Goal: Task Accomplishment & Management: Manage account settings

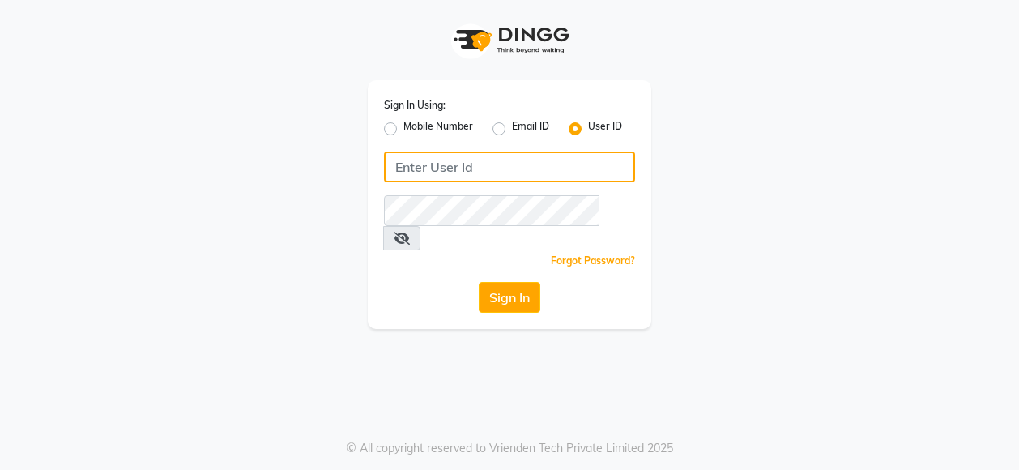
type input "nykss"
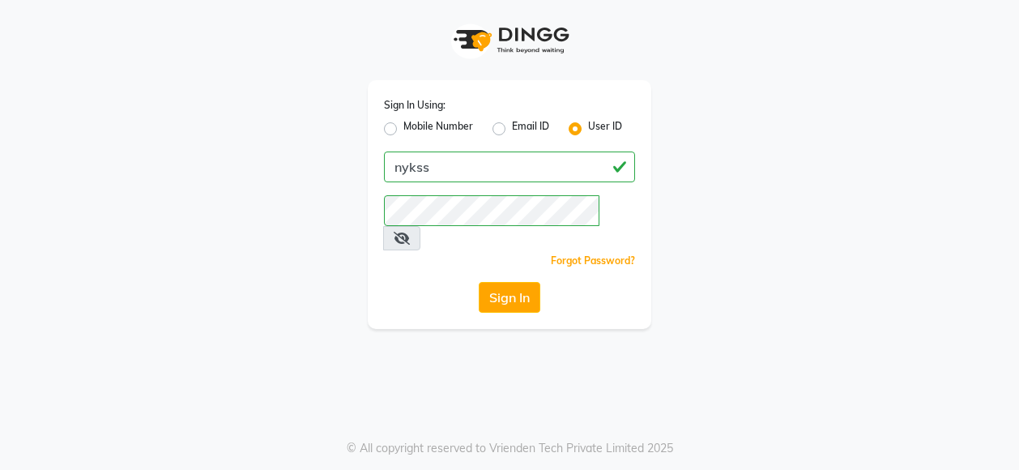
click at [404, 127] on label "Mobile Number" at bounding box center [439, 128] width 70 height 19
click at [404, 127] on input "Mobile Number" at bounding box center [409, 124] width 11 height 11
radio input "true"
radio input "false"
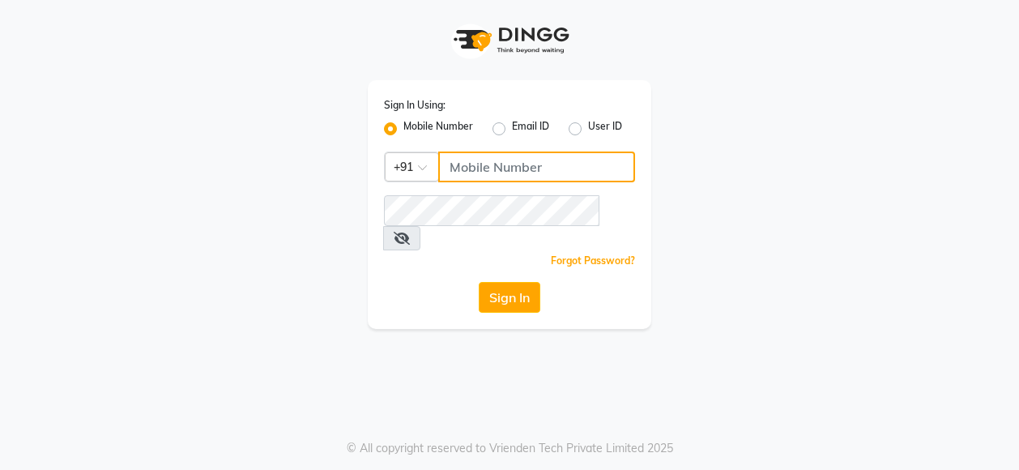
click at [515, 165] on input "Username" at bounding box center [536, 167] width 197 height 31
click at [496, 160] on input "Username" at bounding box center [536, 167] width 197 height 31
click at [225, 177] on div "Sign In Using: Mobile Number Email ID User ID Country Code × +91 Remember me Fo…" at bounding box center [510, 164] width 924 height 329
click at [588, 123] on label "User ID" at bounding box center [605, 128] width 34 height 19
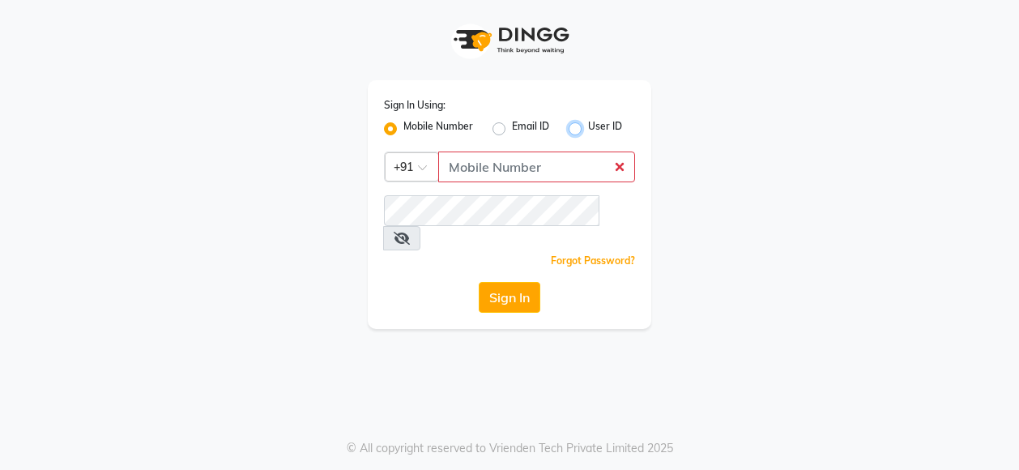
click at [588, 123] on input "User ID" at bounding box center [593, 124] width 11 height 11
radio input "true"
radio input "false"
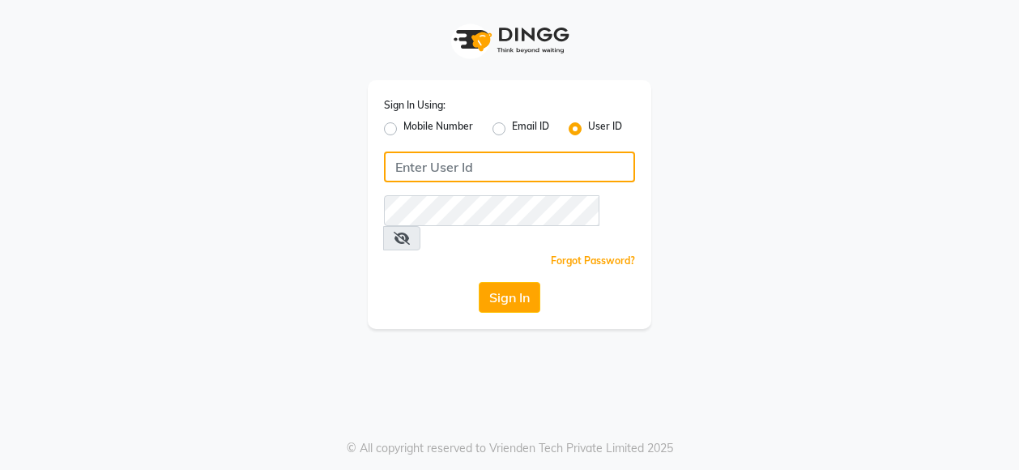
click at [431, 160] on input "Username" at bounding box center [509, 167] width 251 height 31
type input "nykss"
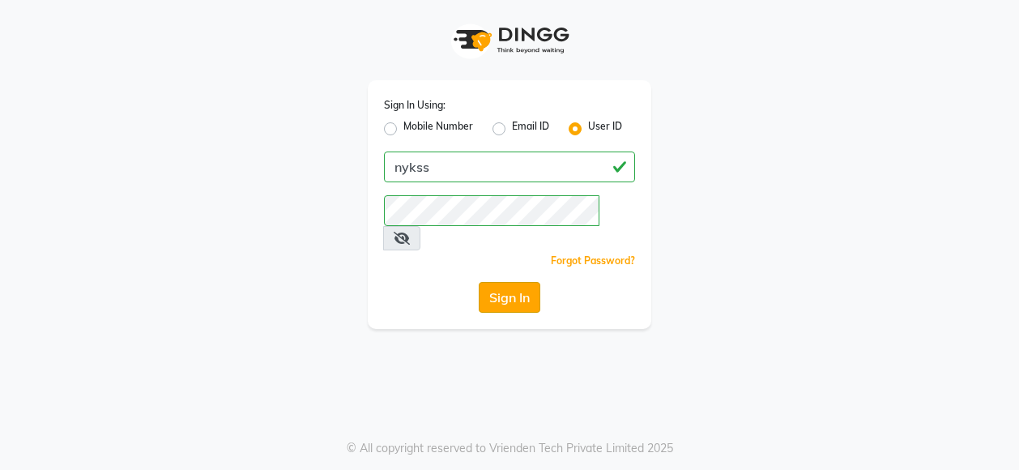
click at [511, 282] on button "Sign In" at bounding box center [510, 297] width 62 height 31
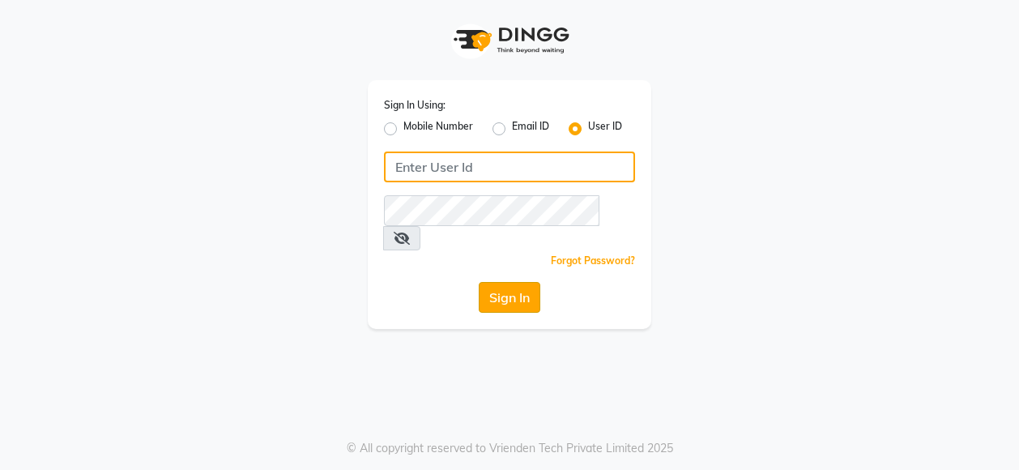
type input "nykss"
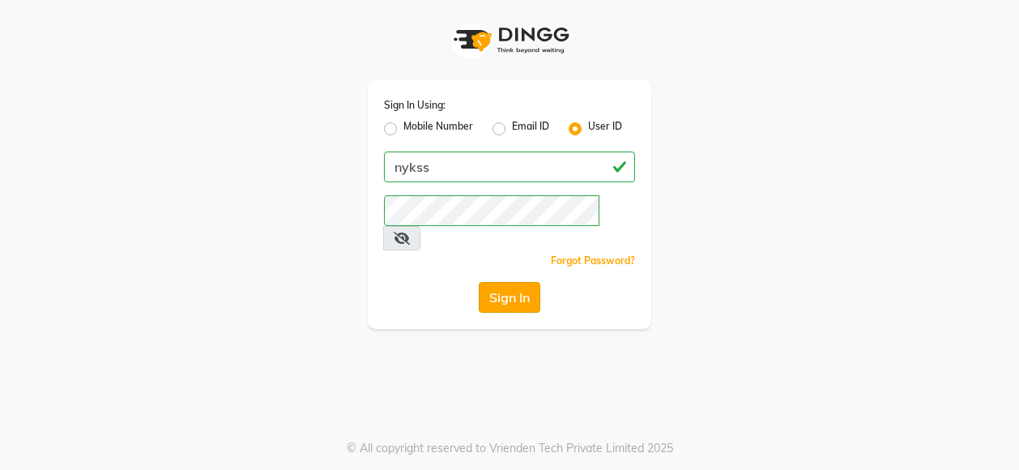
click at [511, 282] on button "Sign In" at bounding box center [510, 297] width 62 height 31
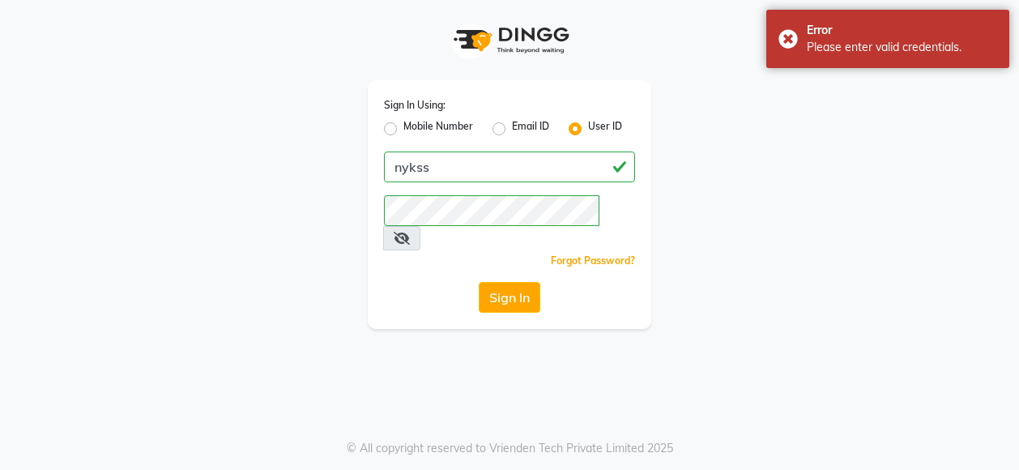
click at [410, 232] on icon at bounding box center [402, 238] width 16 height 13
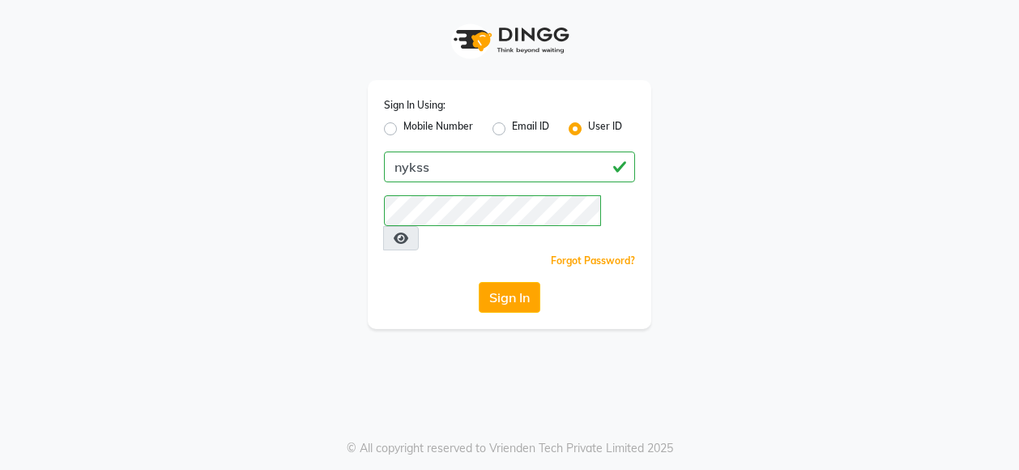
click at [275, 341] on div "Sign In Using: Mobile Number Email ID User ID nykss Remember me Forgot Password…" at bounding box center [509, 235] width 1019 height 470
click at [506, 282] on button "Sign In" at bounding box center [510, 297] width 62 height 31
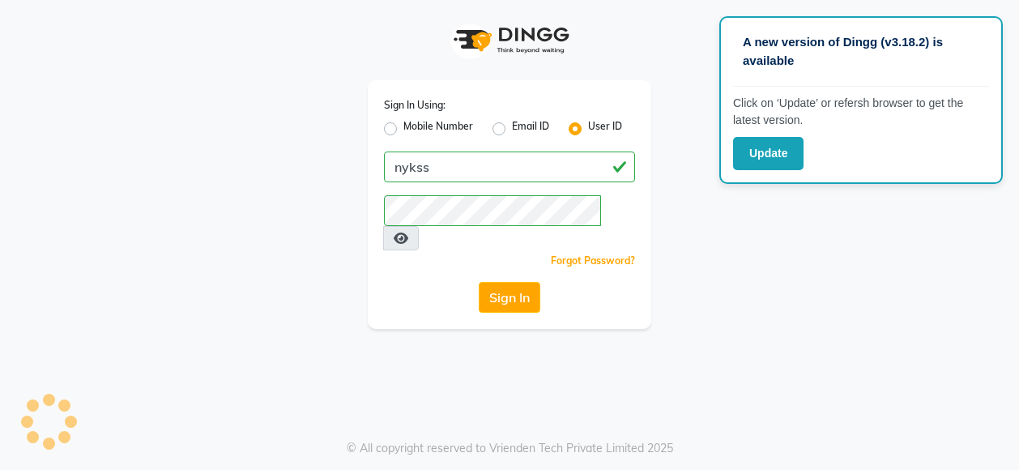
click at [331, 314] on div "A new version of Dingg (v3.18.2) is available Click on ‘Update’ or refersh brow…" at bounding box center [509, 235] width 1019 height 470
click at [514, 282] on button "Sign In" at bounding box center [510, 297] width 62 height 31
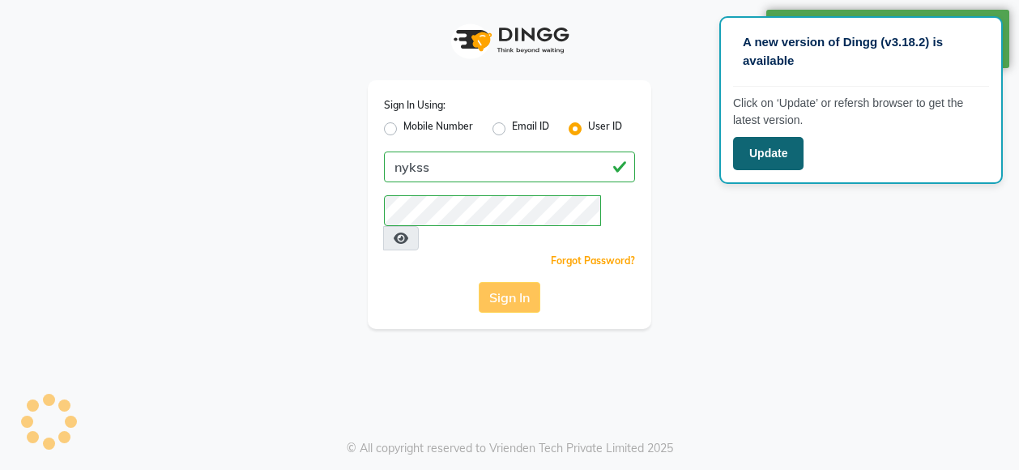
click at [777, 156] on button "Update" at bounding box center [768, 153] width 71 height 33
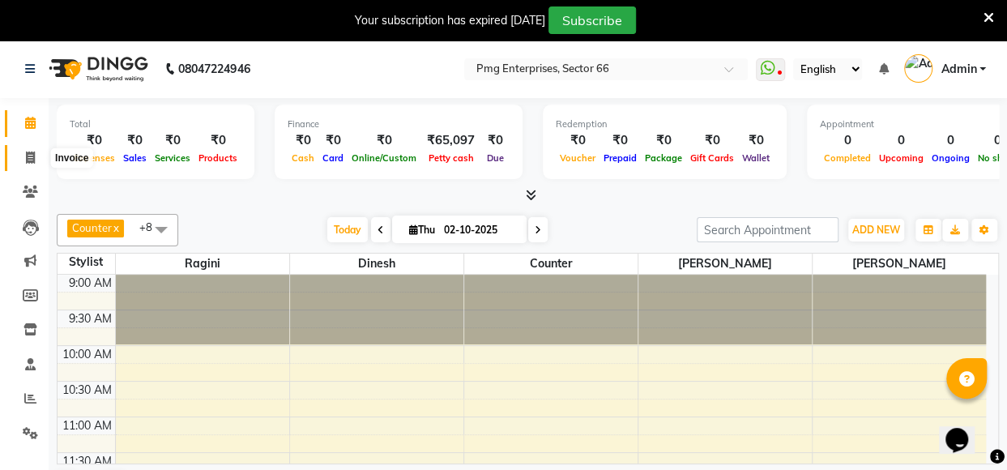
click at [28, 165] on span at bounding box center [30, 158] width 28 height 19
select select "service"
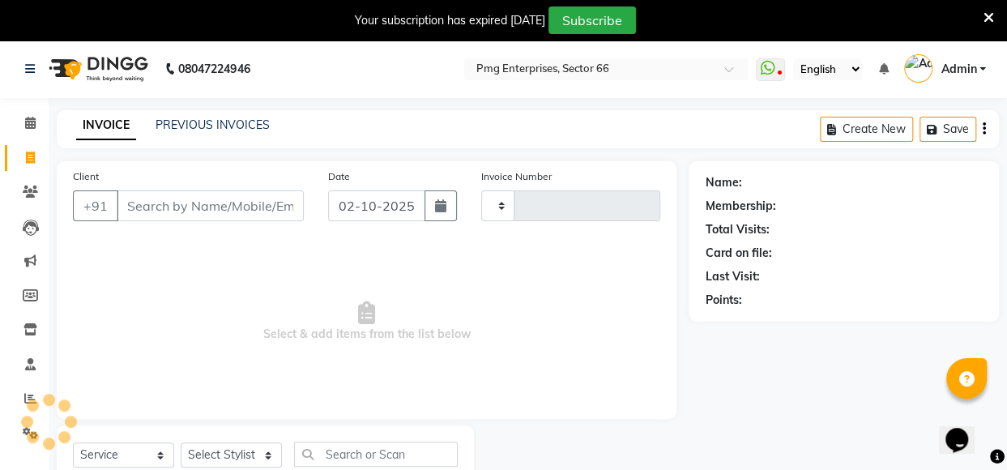
type input "3865"
select select "889"
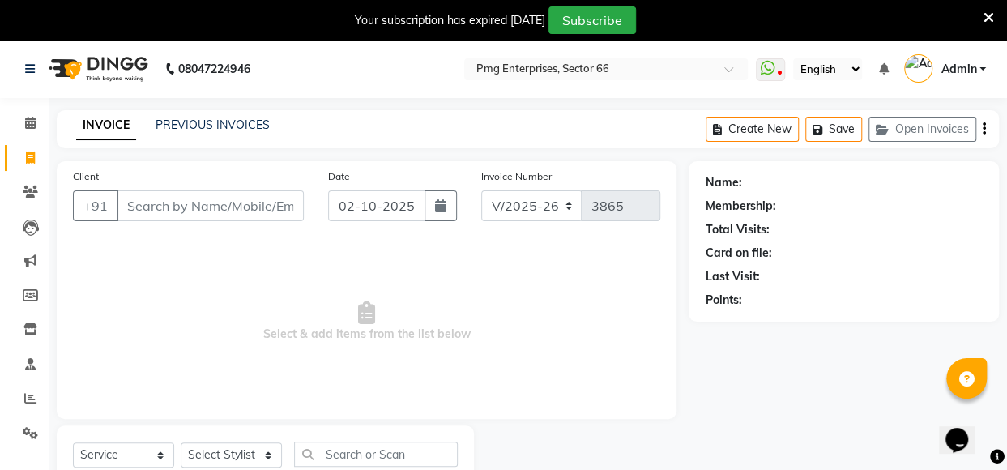
click at [81, 168] on div "Client +91" at bounding box center [188, 201] width 255 height 66
click at [199, 207] on input "Client" at bounding box center [210, 205] width 187 height 31
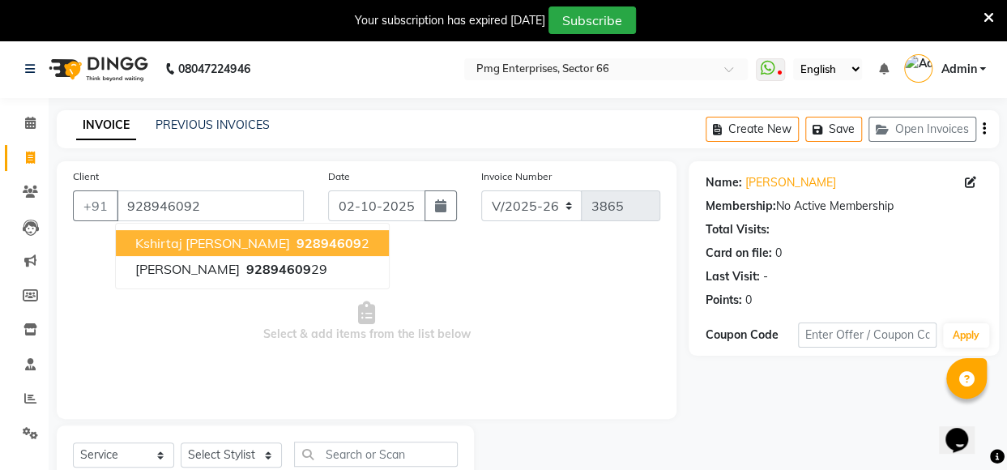
click at [216, 240] on button "kshirtaj [PERSON_NAME] 92894609 2" at bounding box center [252, 243] width 273 height 26
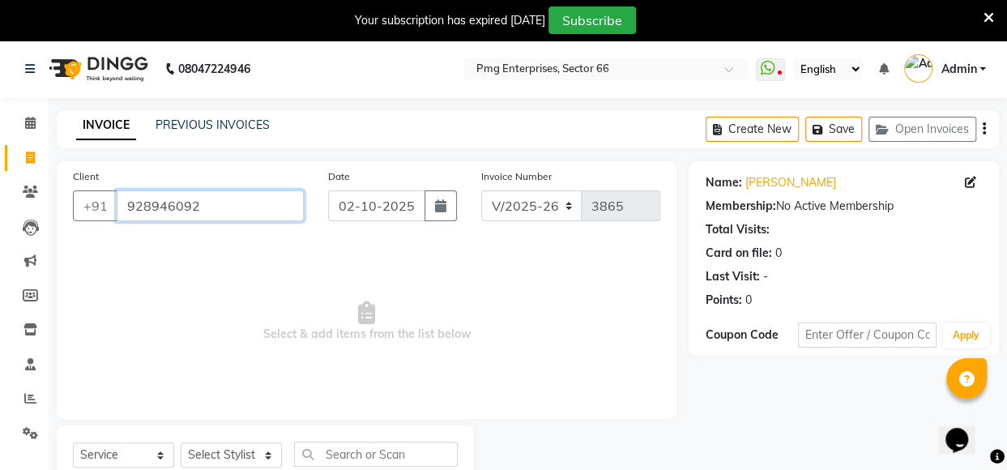
click at [234, 206] on input "928946092" at bounding box center [210, 205] width 187 height 31
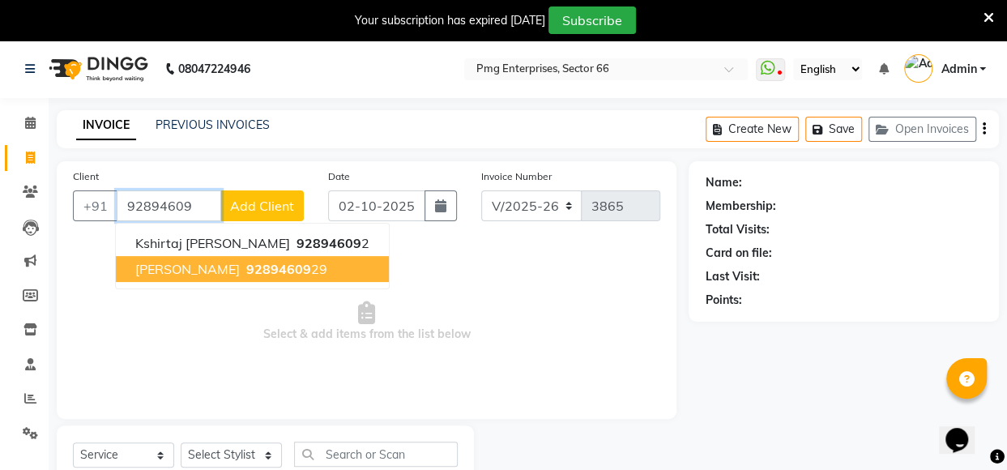
click at [254, 274] on ngb-highlight "92894609 29" at bounding box center [285, 269] width 84 height 16
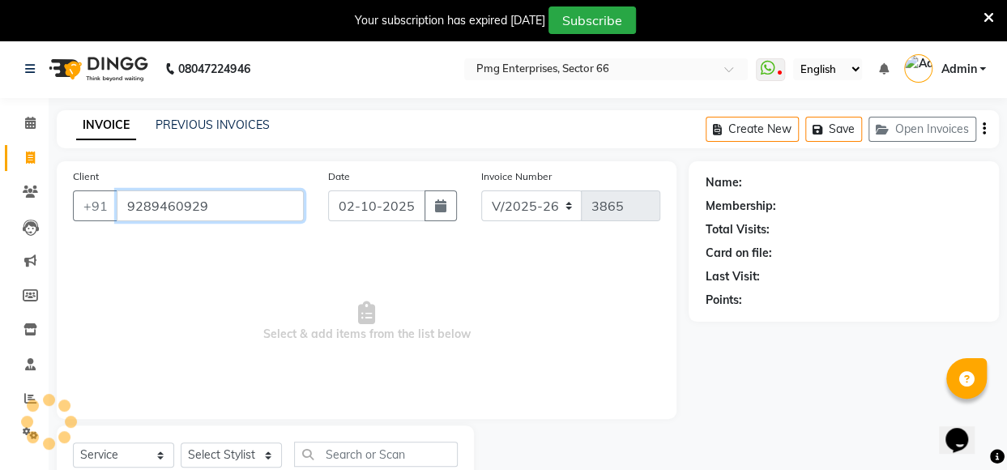
type input "9289460929"
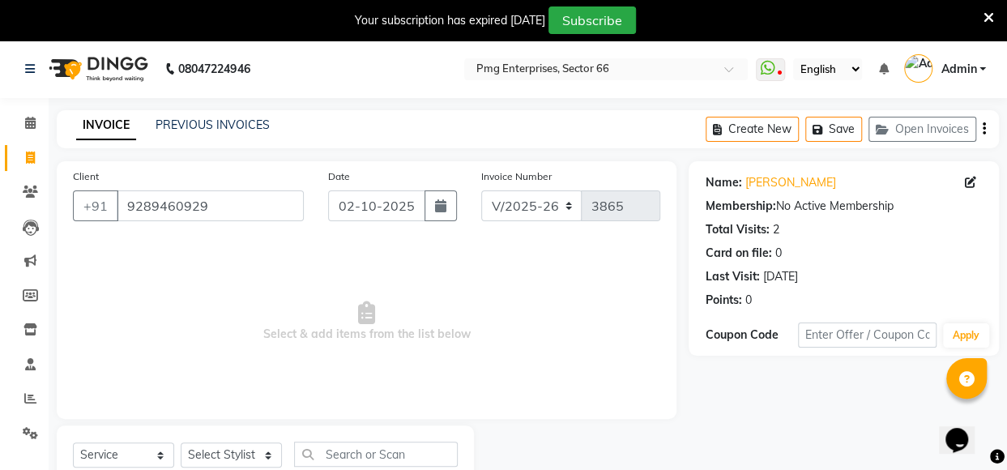
click at [532, 276] on span "Select & add items from the list below" at bounding box center [367, 322] width 588 height 162
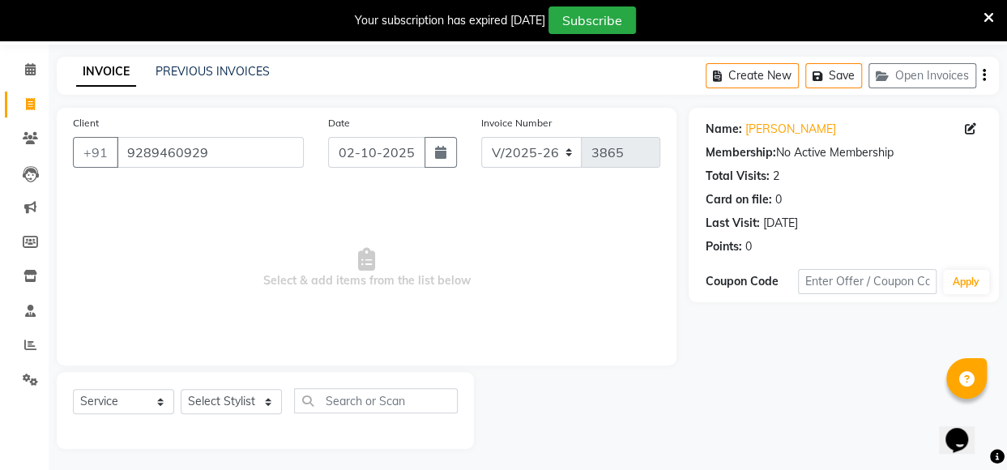
scroll to position [56, 0]
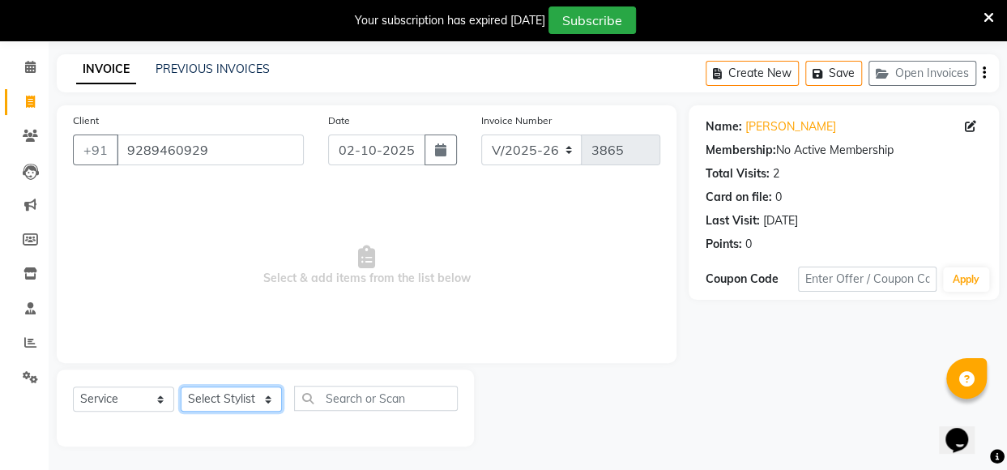
click at [220, 398] on select "Select Stylist [PERSON_NAME] Counter [PERSON_NAME] [PERSON_NAME] [PERSON_NAME] …" at bounding box center [231, 399] width 101 height 25
select select "49466"
click at [181, 387] on select "Select Stylist [PERSON_NAME] Counter [PERSON_NAME] [PERSON_NAME] [PERSON_NAME] …" at bounding box center [231, 399] width 101 height 25
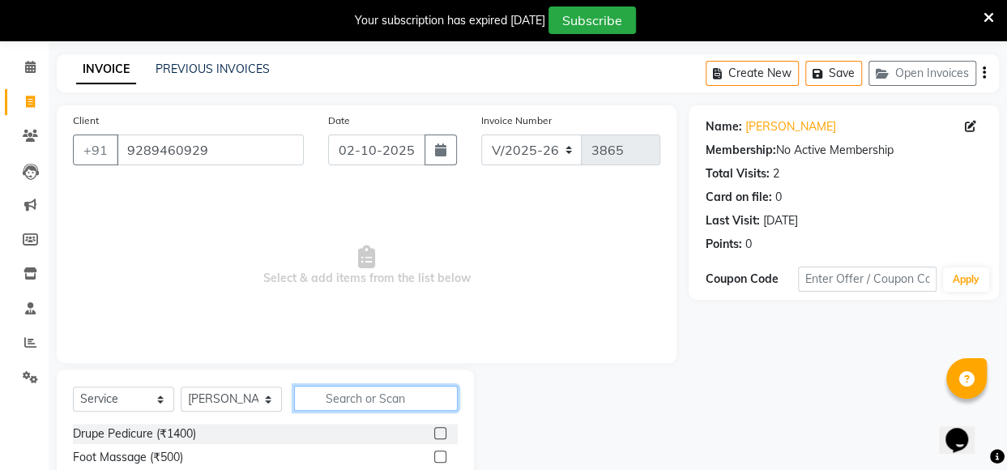
click at [368, 388] on input "text" at bounding box center [376, 398] width 164 height 25
type input "hair"
click at [720, 390] on div "Name: [PERSON_NAME] Membership: No Active Membership Total Visits: 2 Card on fi…" at bounding box center [850, 356] width 323 height 503
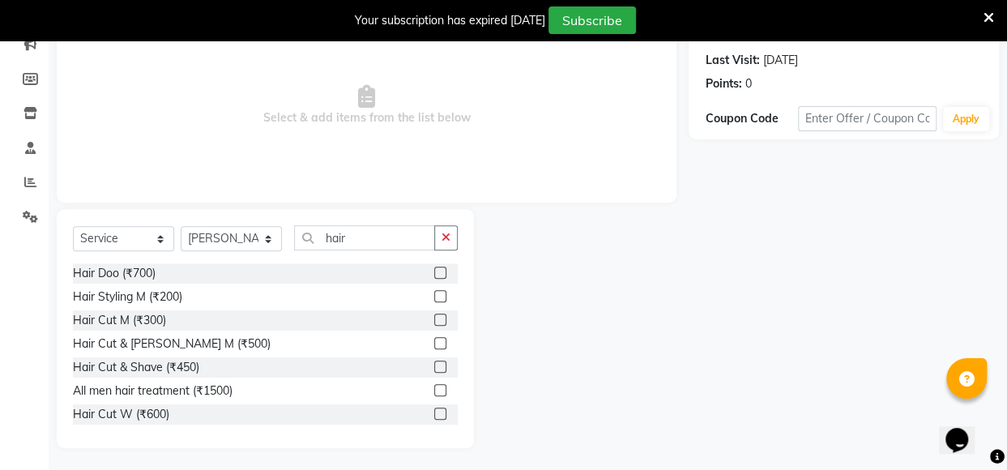
scroll to position [218, 0]
click at [434, 312] on label at bounding box center [440, 318] width 12 height 12
click at [434, 314] on input "checkbox" at bounding box center [439, 319] width 11 height 11
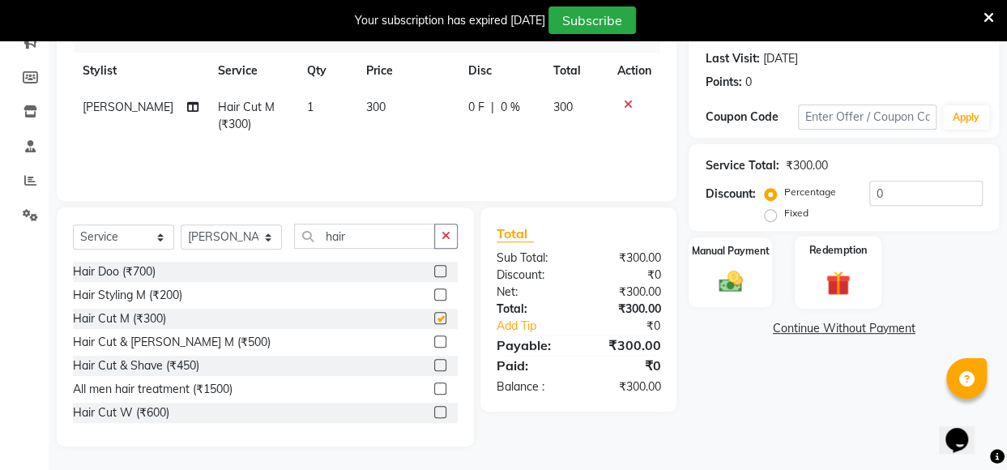
checkbox input "false"
click at [749, 275] on img at bounding box center [731, 281] width 40 height 28
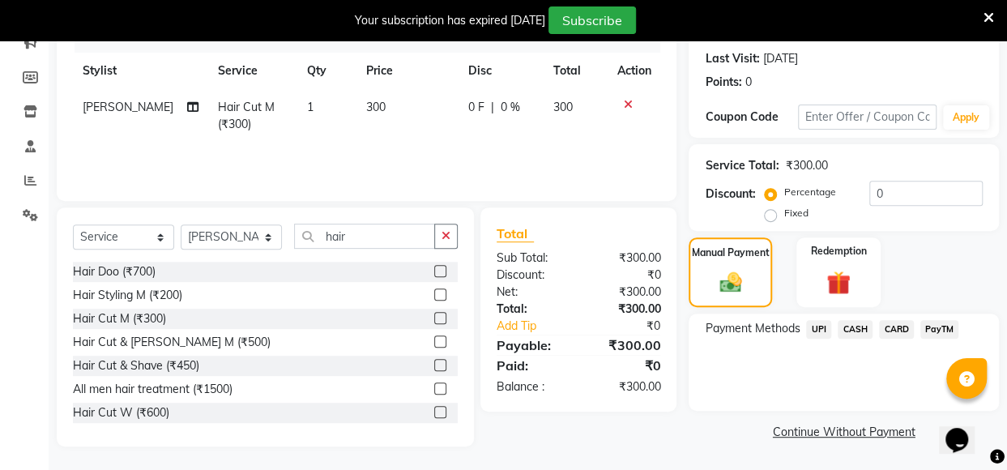
click at [865, 330] on span "CASH" at bounding box center [855, 329] width 35 height 19
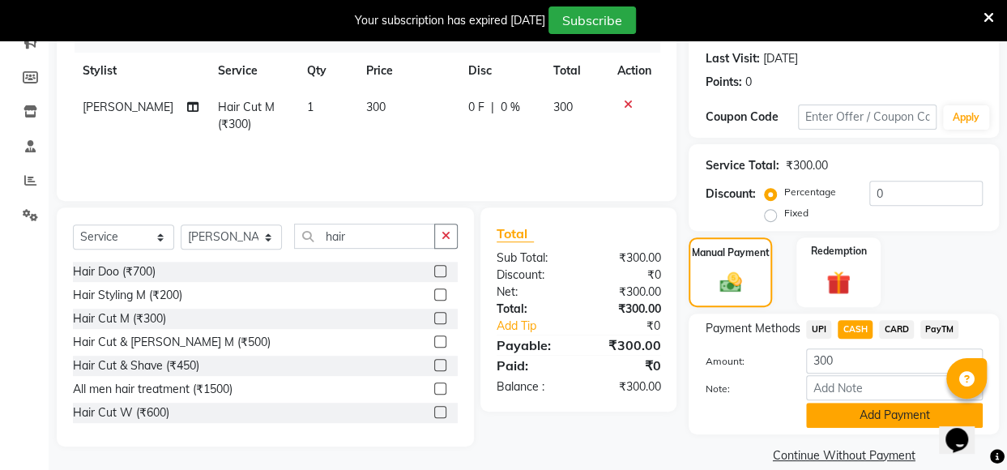
click at [872, 419] on button "Add Payment" at bounding box center [894, 415] width 177 height 25
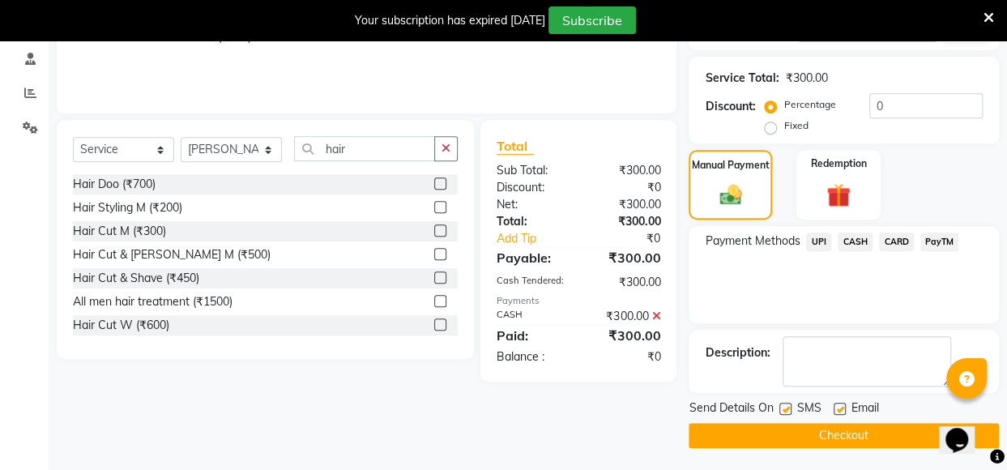
scroll to position [306, 0]
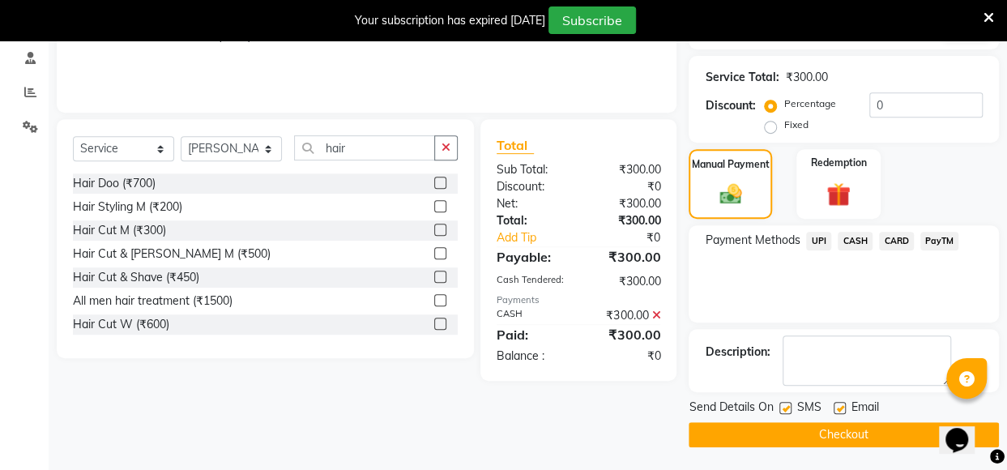
click at [868, 438] on button "Checkout" at bounding box center [844, 434] width 310 height 25
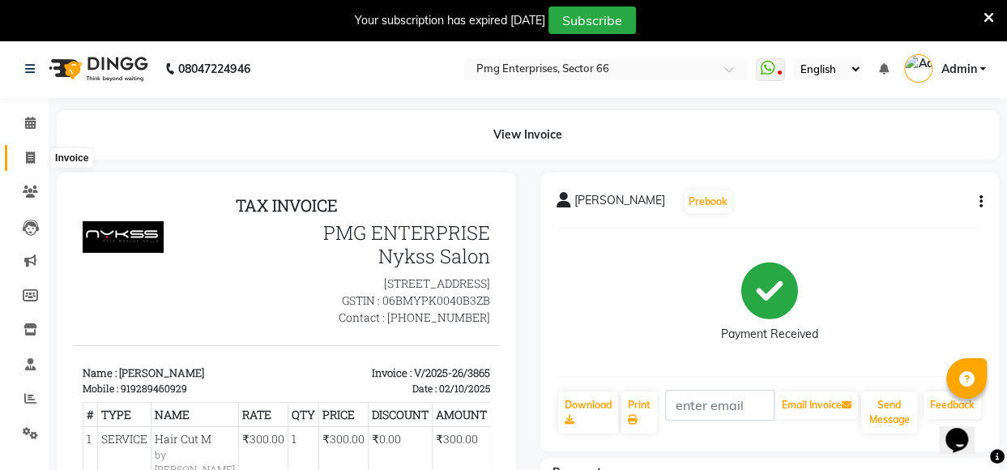
click at [29, 155] on icon at bounding box center [30, 158] width 9 height 12
select select "889"
select select "service"
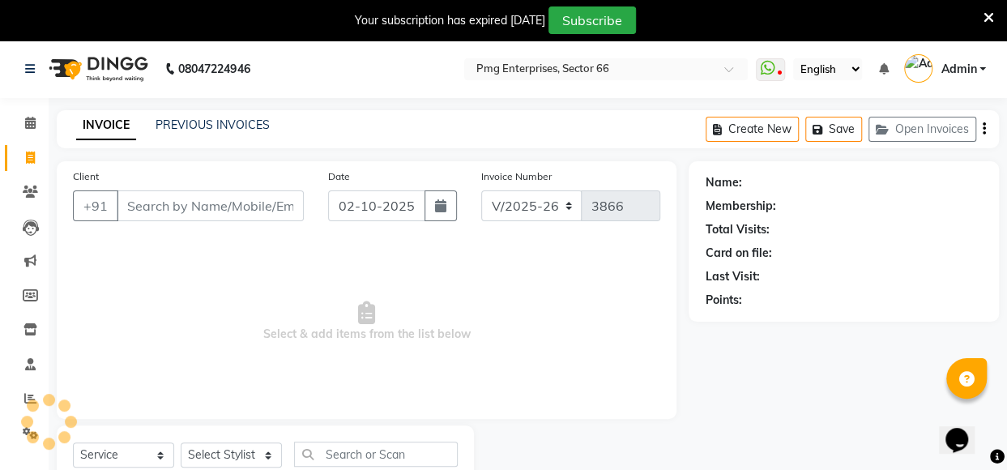
scroll to position [56, 0]
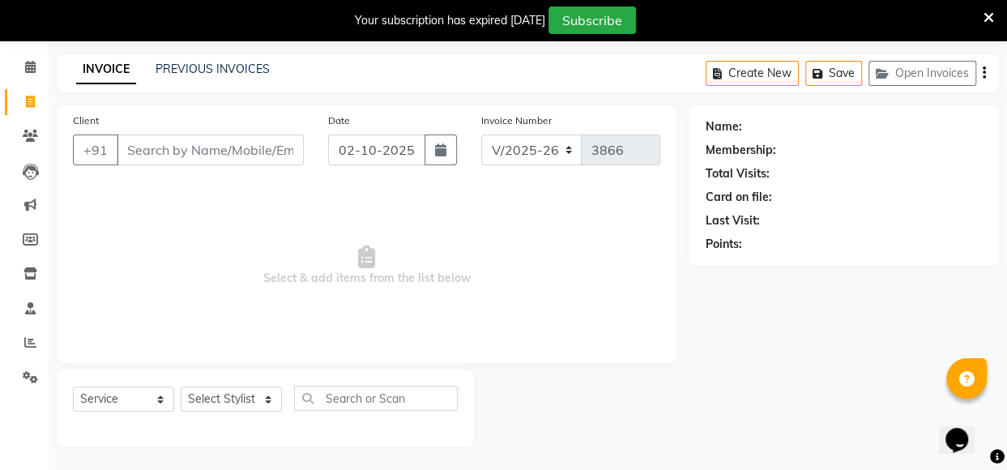
click at [163, 161] on input "Client" at bounding box center [210, 150] width 187 height 31
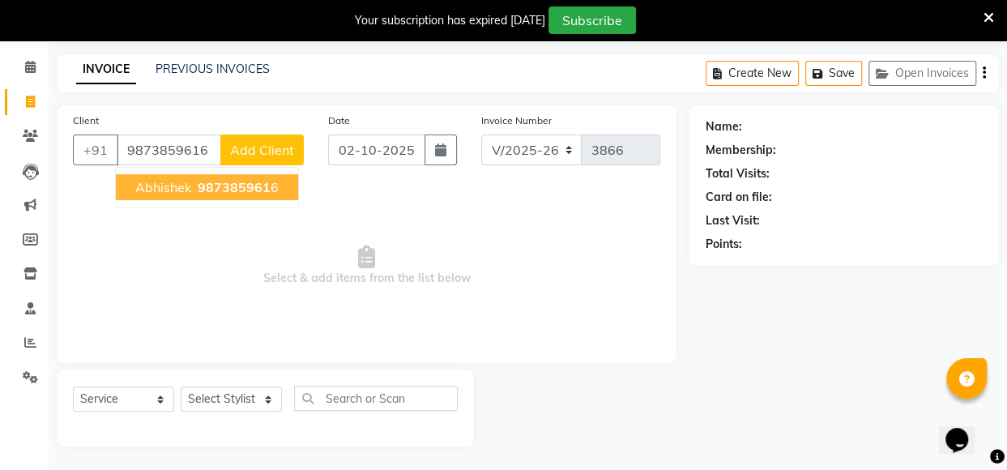
type input "9873859616"
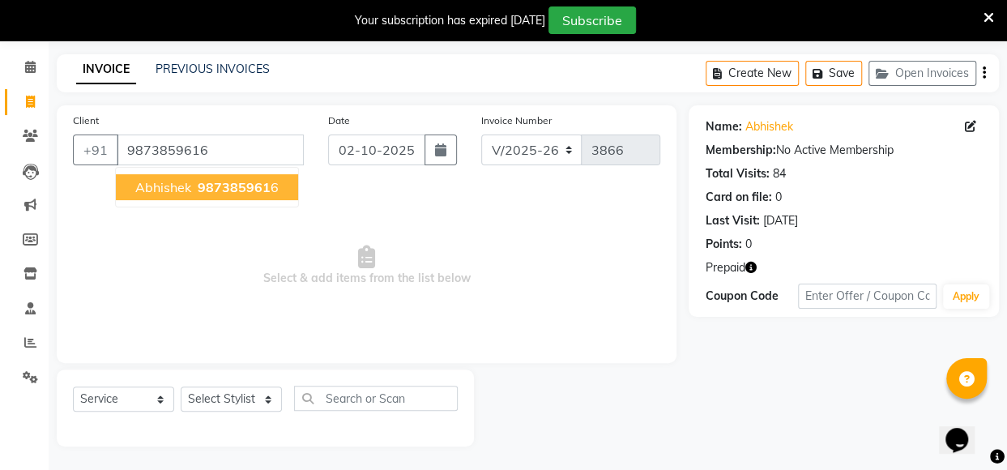
click at [203, 180] on span "987385961" at bounding box center [234, 187] width 73 height 16
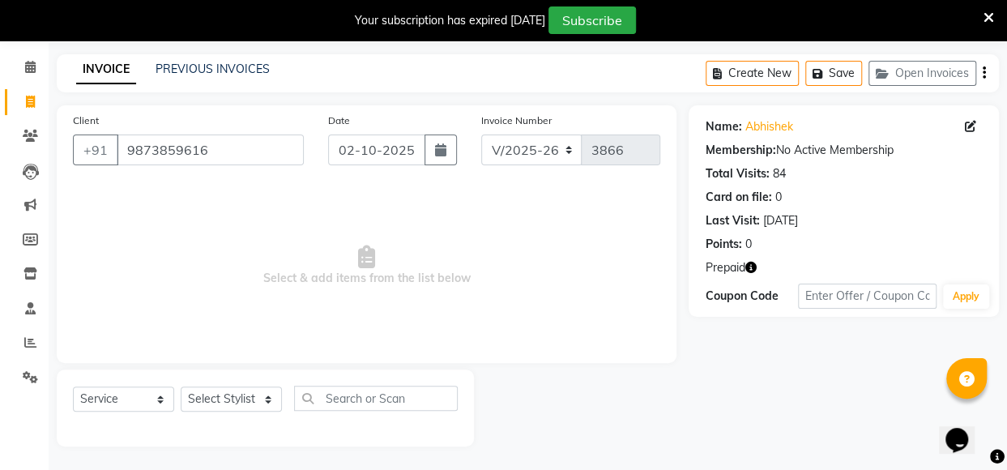
click at [752, 265] on icon "button" at bounding box center [750, 267] width 11 height 11
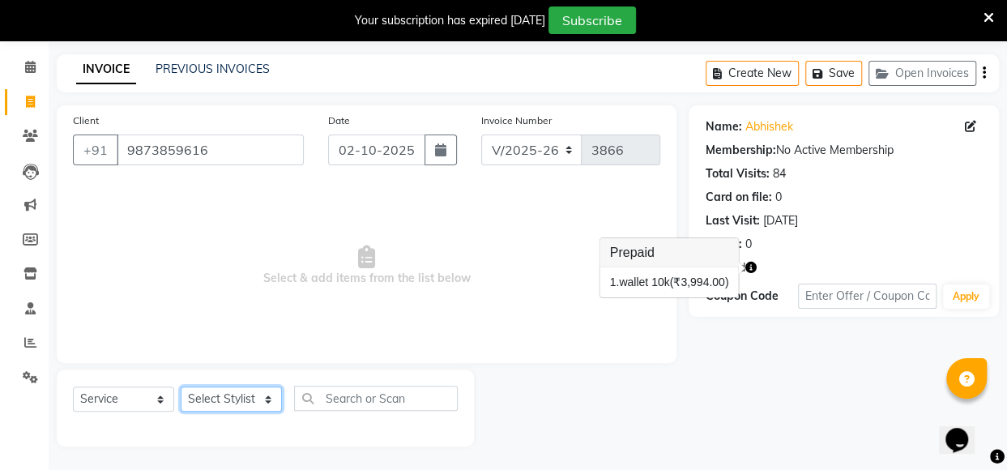
click at [209, 400] on select "Select Stylist [PERSON_NAME] Counter [PERSON_NAME] [PERSON_NAME] [PERSON_NAME] …" at bounding box center [231, 399] width 101 height 25
select select "49466"
click at [181, 387] on select "Select Stylist [PERSON_NAME] Counter [PERSON_NAME] [PERSON_NAME] [PERSON_NAME] …" at bounding box center [231, 399] width 101 height 25
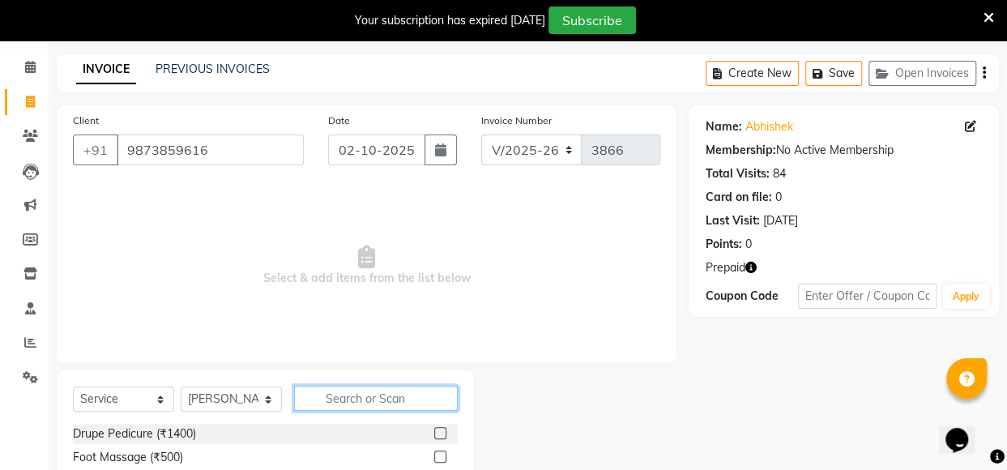
click at [392, 396] on input "text" at bounding box center [376, 398] width 164 height 25
type input "hair"
click at [434, 452] on label at bounding box center [440, 457] width 12 height 12
click at [434, 452] on input "checkbox" at bounding box center [439, 457] width 11 height 11
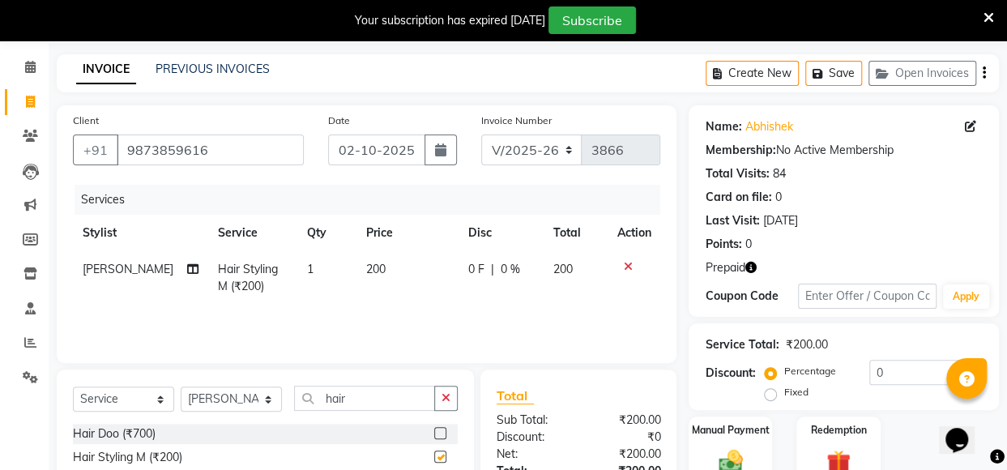
checkbox input "false"
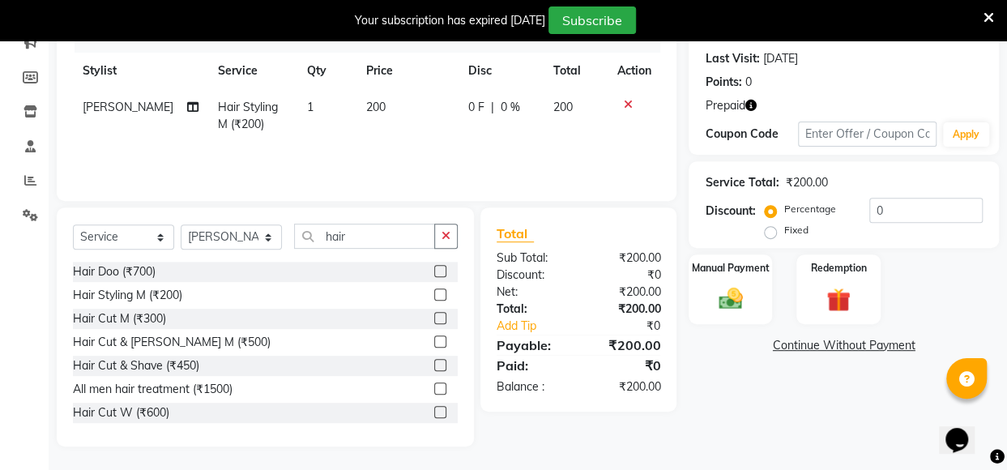
click at [434, 314] on label at bounding box center [440, 318] width 12 height 12
click at [434, 314] on input "checkbox" at bounding box center [439, 319] width 11 height 11
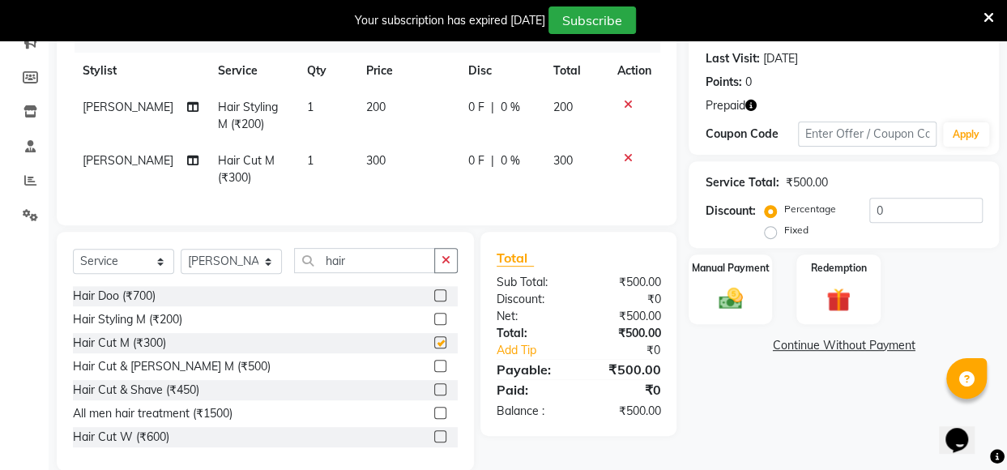
checkbox input "false"
click at [627, 103] on icon at bounding box center [627, 104] width 9 height 11
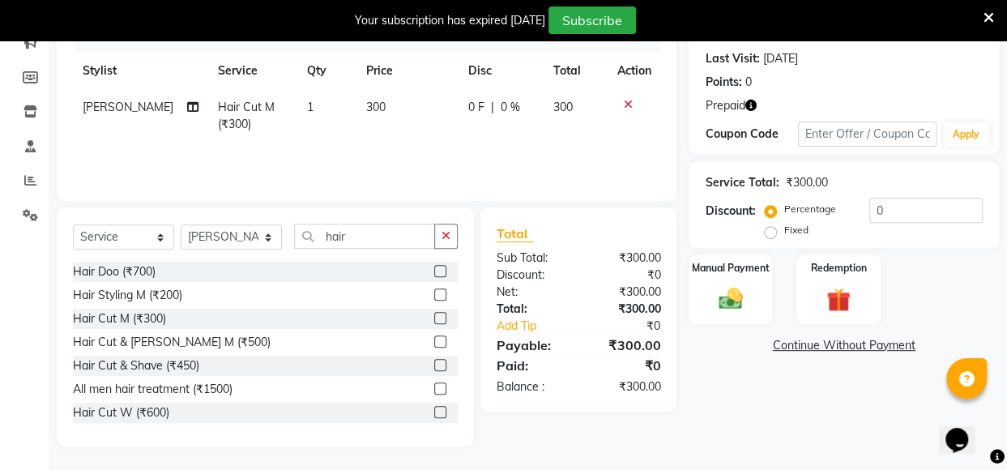
click at [366, 105] on span "300" at bounding box center [375, 107] width 19 height 15
select select "49466"
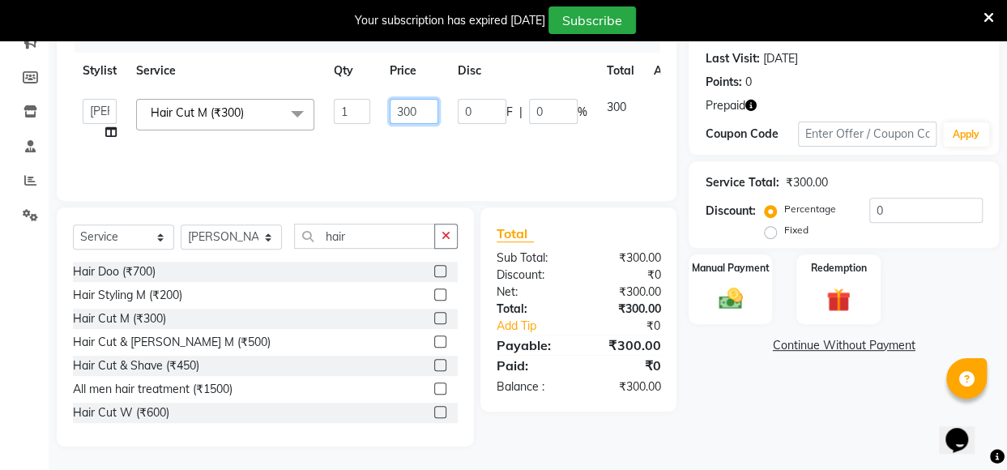
click at [412, 108] on input "300" at bounding box center [414, 111] width 49 height 25
click at [412, 108] on input "0" at bounding box center [414, 111] width 49 height 25
click at [412, 108] on input "02" at bounding box center [414, 111] width 49 height 25
type input "0"
type input "250"
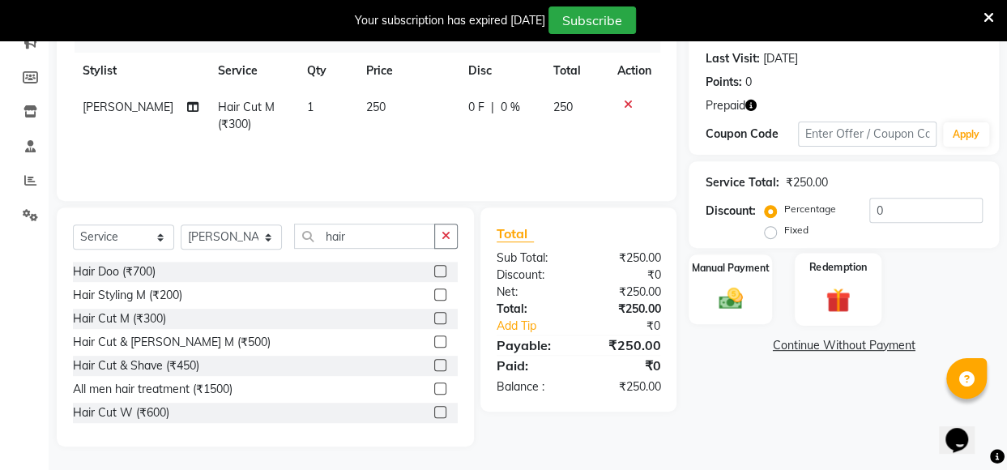
click at [822, 299] on img at bounding box center [838, 299] width 40 height 31
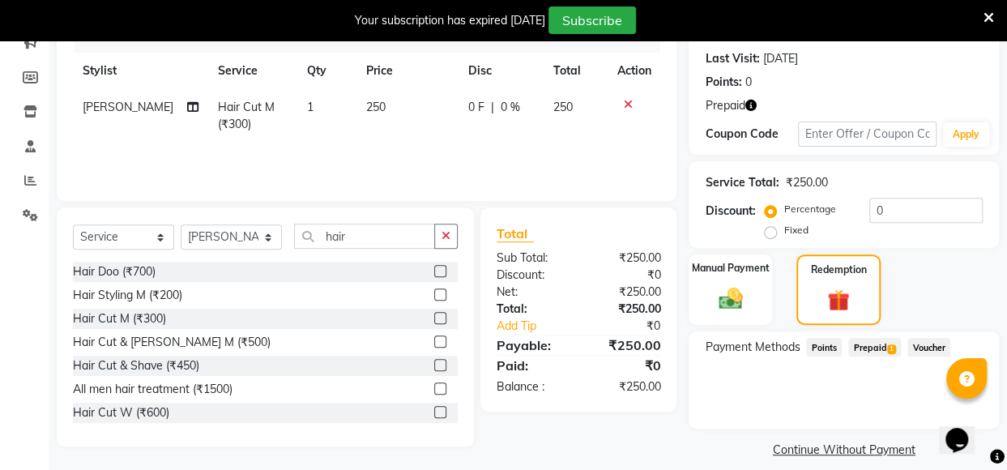
click at [870, 340] on span "Prepaid 1" at bounding box center [874, 347] width 53 height 19
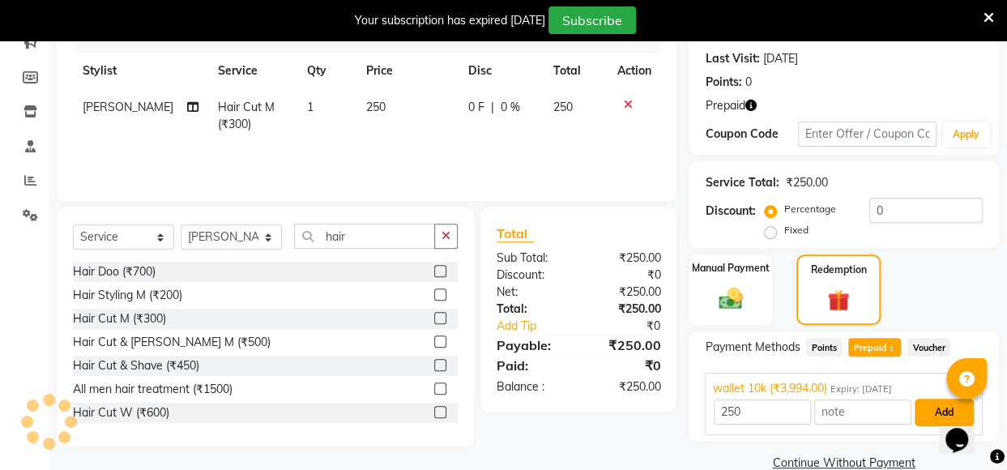
click at [930, 405] on button "Add" at bounding box center [944, 413] width 59 height 28
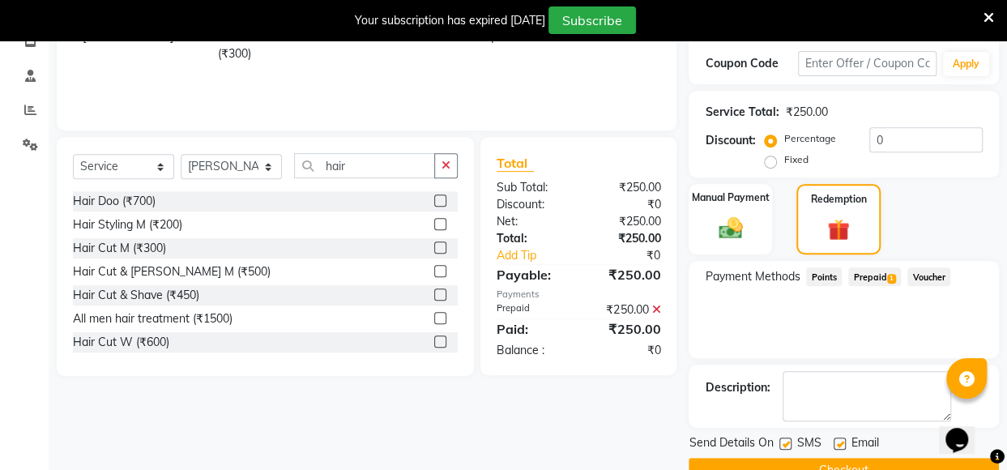
scroll to position [324, 0]
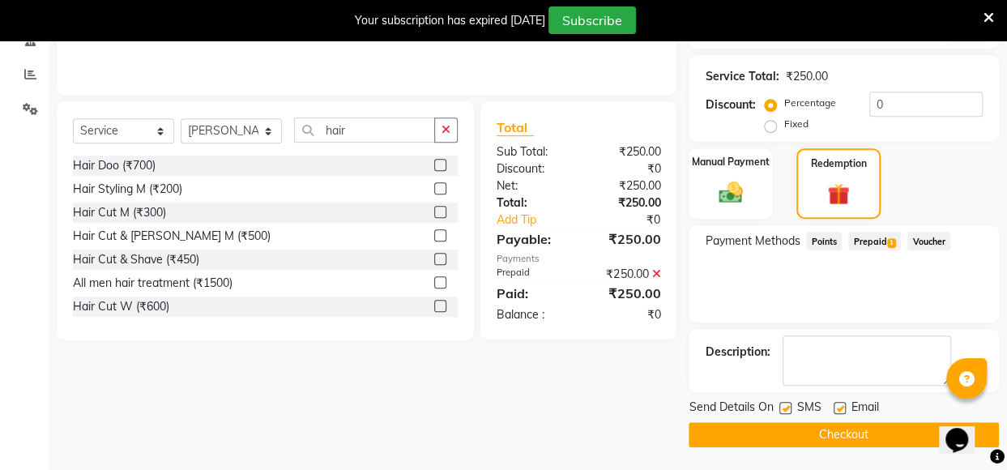
click at [846, 430] on button "Checkout" at bounding box center [844, 434] width 310 height 25
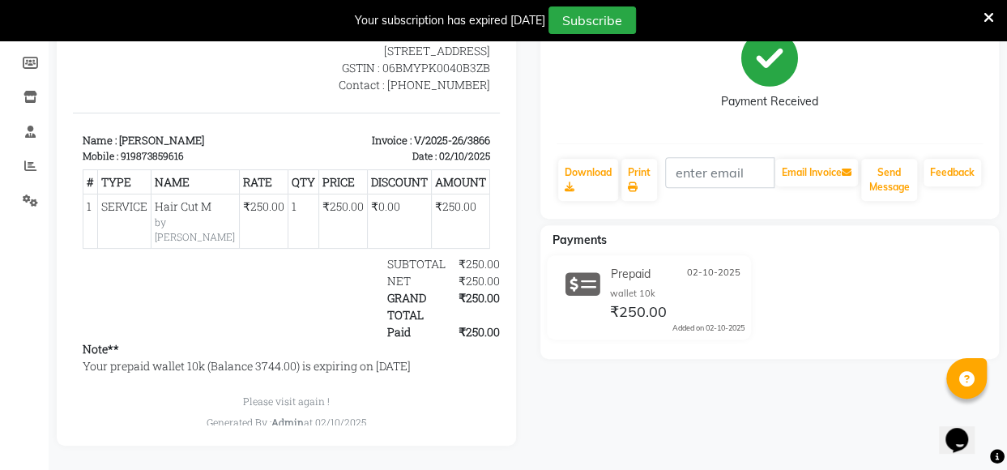
click at [1007, 78] on div "Abhishek Prebook Payment Received Download Print Email Invoice Send Message Fee…" at bounding box center [770, 193] width 484 height 506
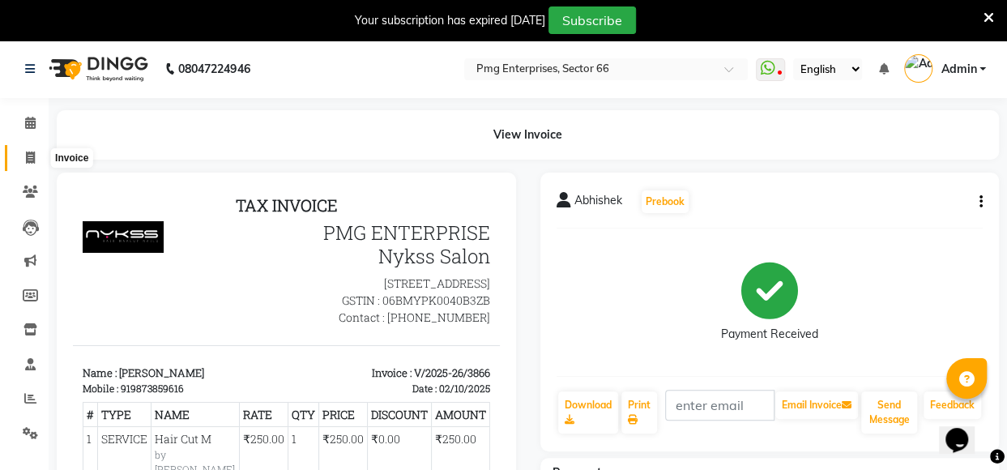
click at [35, 155] on span at bounding box center [30, 158] width 28 height 19
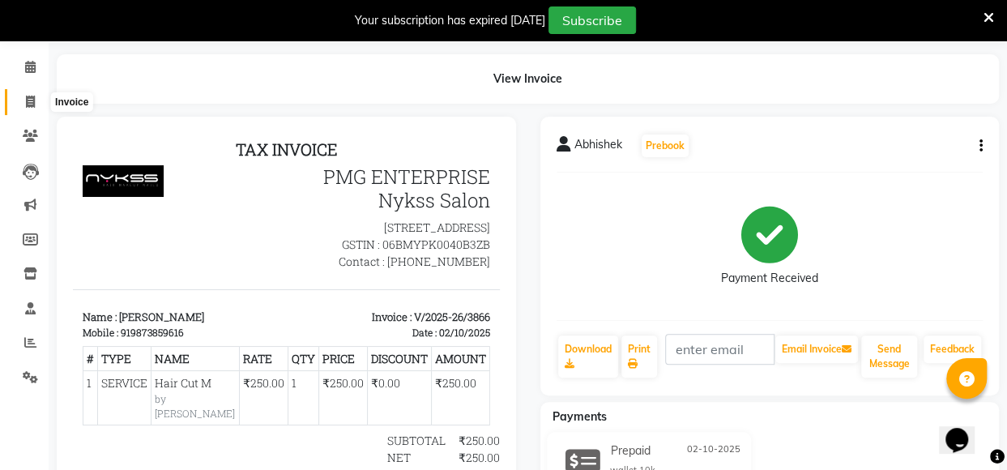
select select "889"
select select "service"
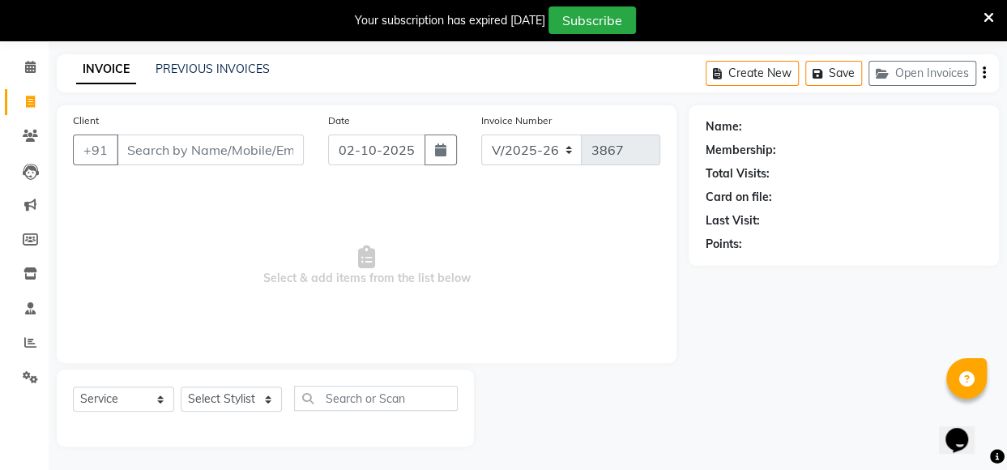
click at [149, 147] on input "Client" at bounding box center [210, 150] width 187 height 31
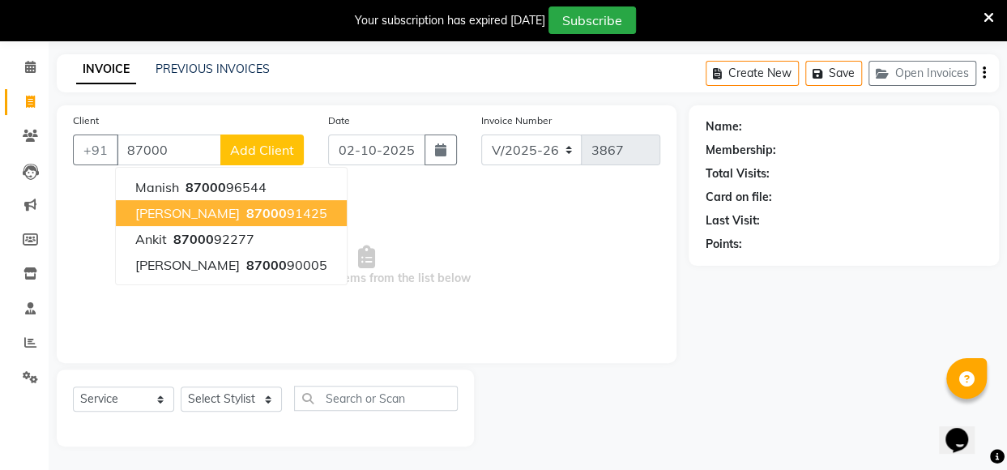
click at [263, 215] on span "87000" at bounding box center [266, 213] width 41 height 16
type input "8700091425"
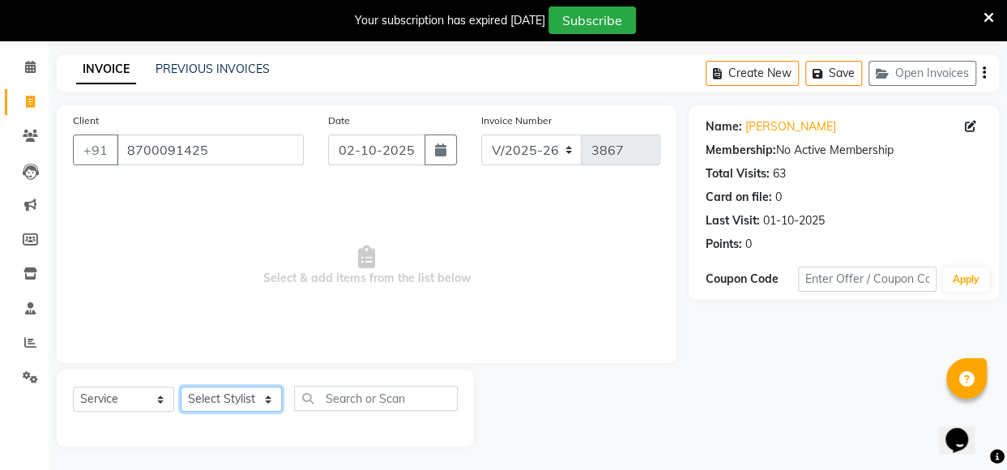
click at [230, 397] on select "Select Stylist [PERSON_NAME] Counter [PERSON_NAME] [PERSON_NAME] [PERSON_NAME] …" at bounding box center [231, 399] width 101 height 25
select select "78814"
click at [181, 387] on select "Select Stylist [PERSON_NAME] Counter [PERSON_NAME] [PERSON_NAME] [PERSON_NAME] …" at bounding box center [231, 399] width 101 height 25
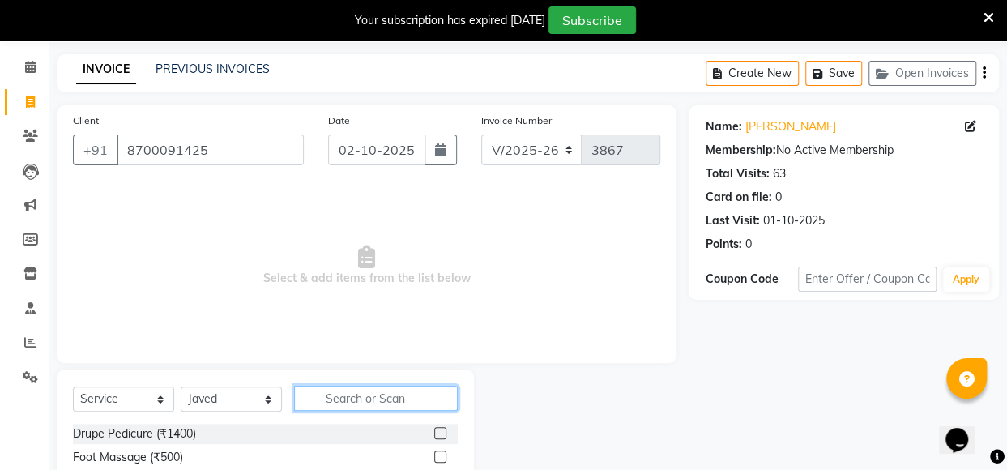
click at [353, 393] on input "text" at bounding box center [376, 398] width 164 height 25
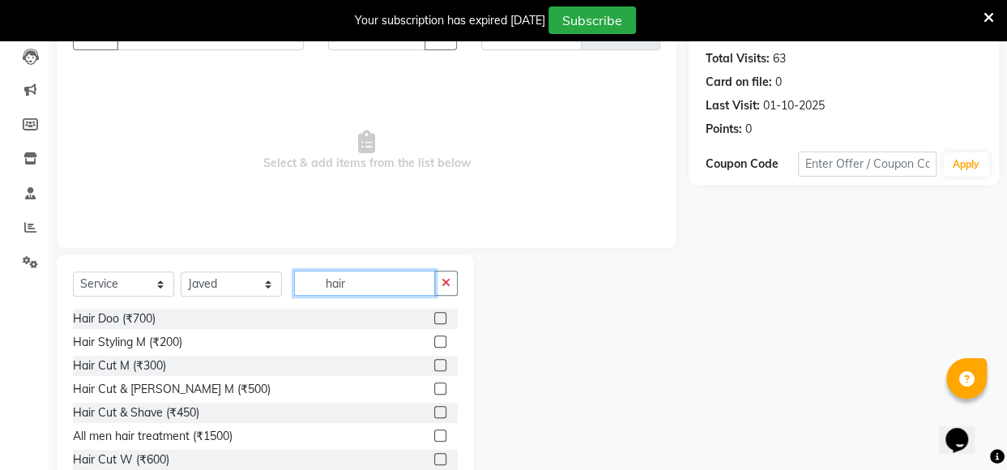
scroll to position [186, 0]
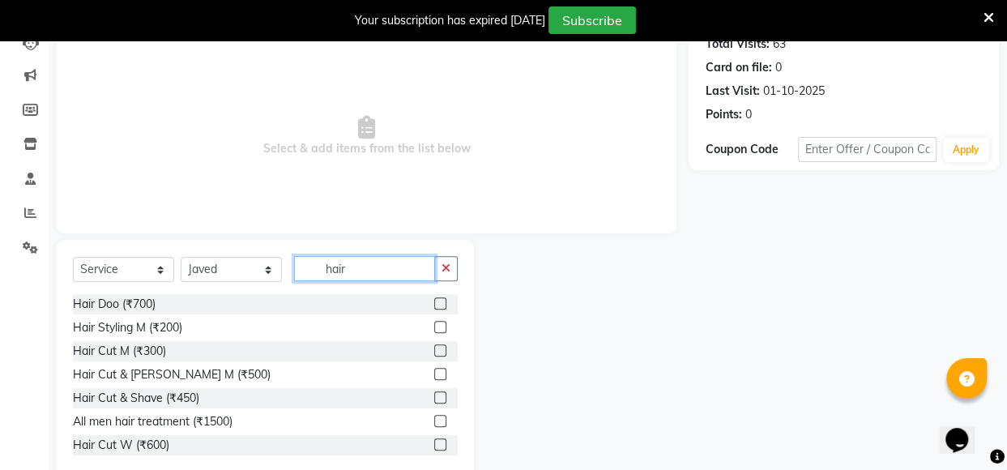
type input "hair"
click at [434, 370] on label at bounding box center [440, 374] width 12 height 12
click at [434, 370] on input "checkbox" at bounding box center [439, 375] width 11 height 11
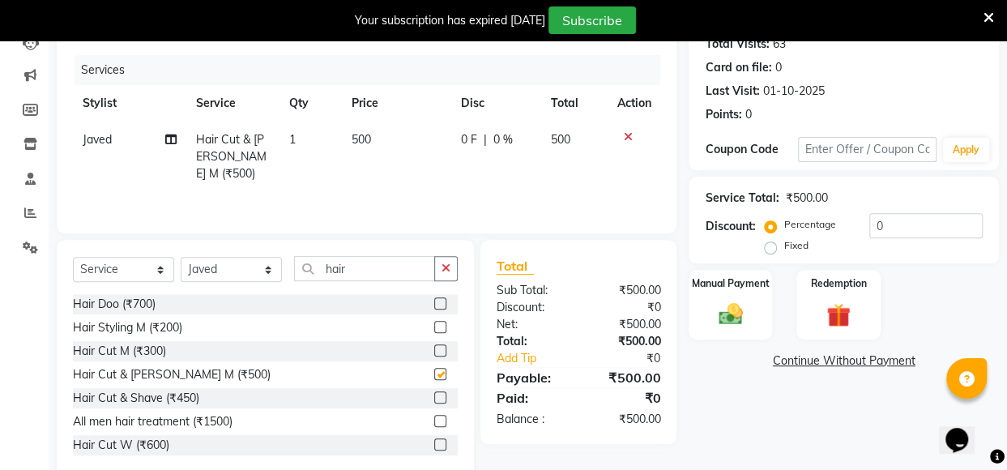
checkbox input "false"
click at [742, 306] on img at bounding box center [731, 314] width 40 height 28
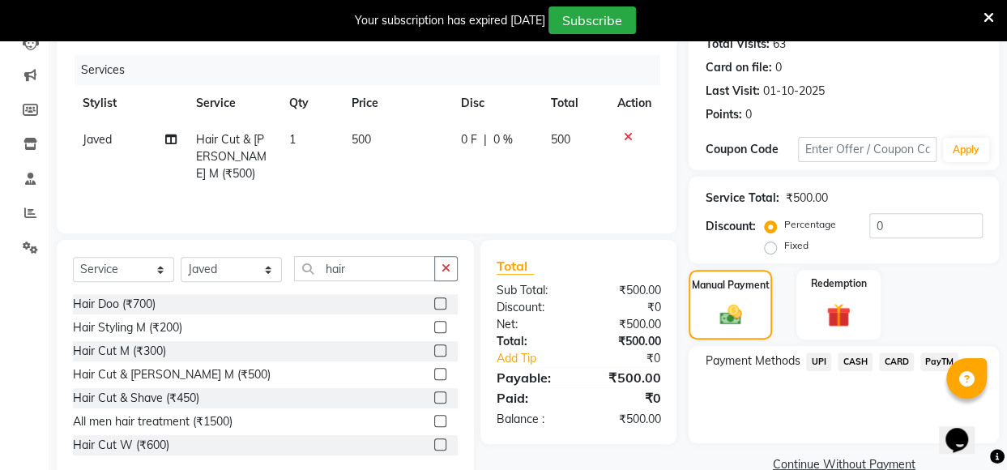
click at [856, 362] on span "CASH" at bounding box center [855, 362] width 35 height 19
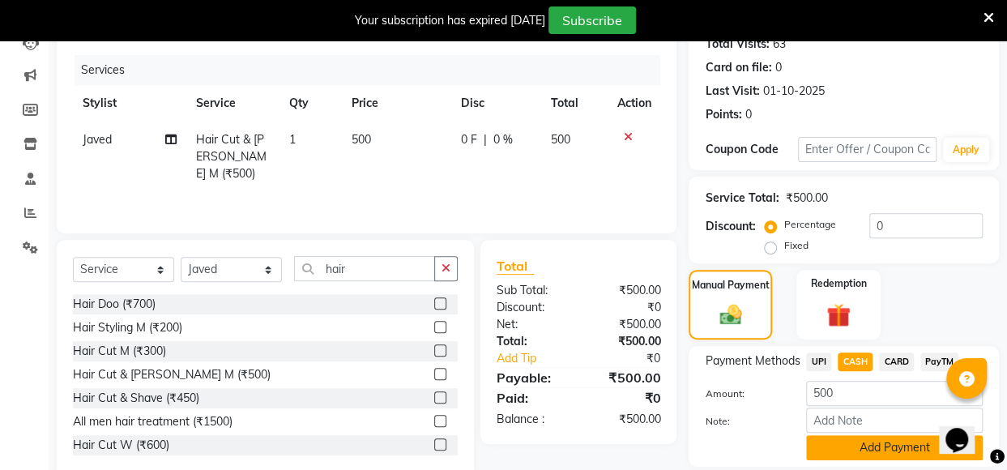
click at [889, 451] on button "Add Payment" at bounding box center [894, 447] width 177 height 25
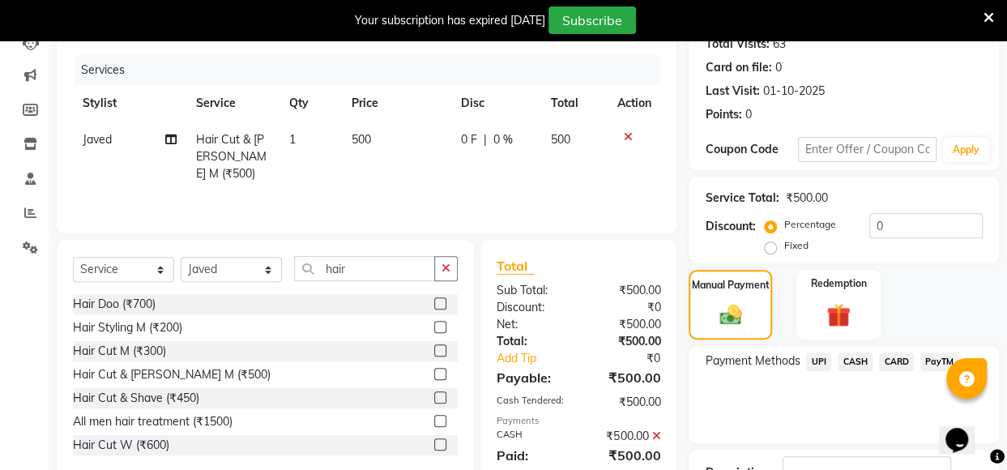
scroll to position [306, 0]
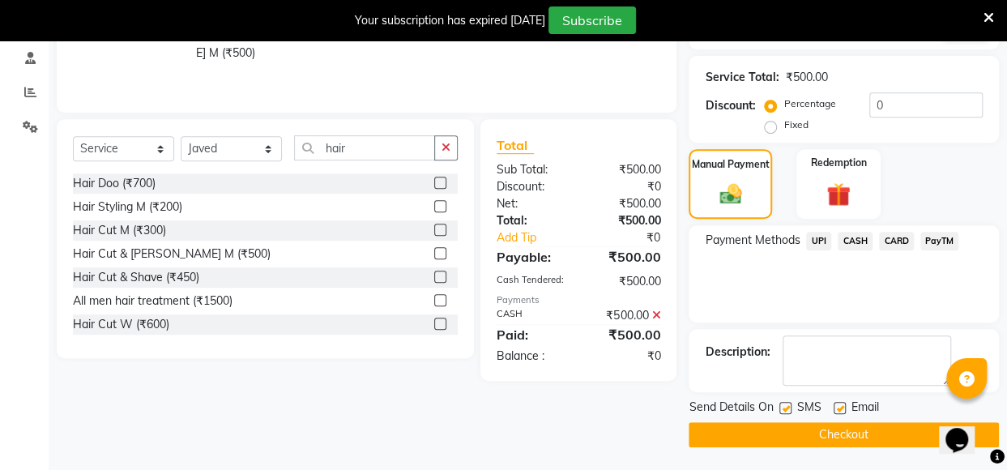
click at [904, 235] on span "CARD" at bounding box center [896, 241] width 35 height 19
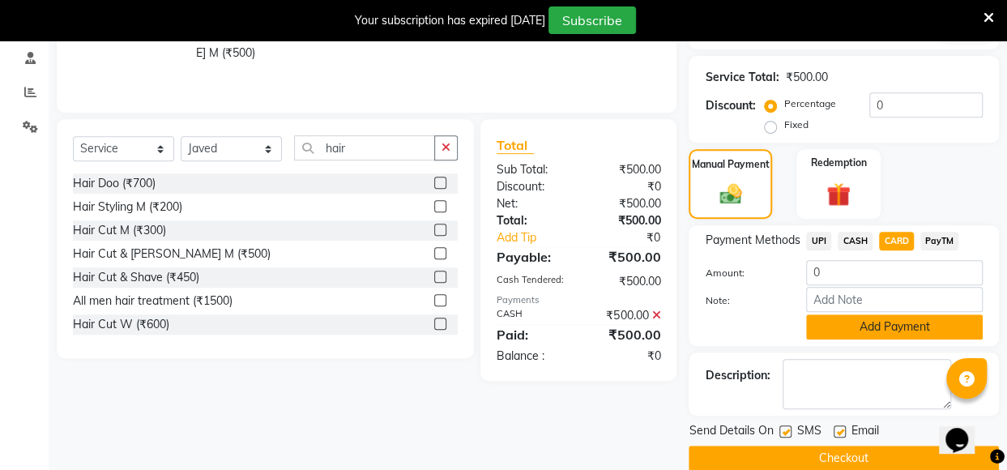
click at [903, 323] on button "Add Payment" at bounding box center [894, 326] width 177 height 25
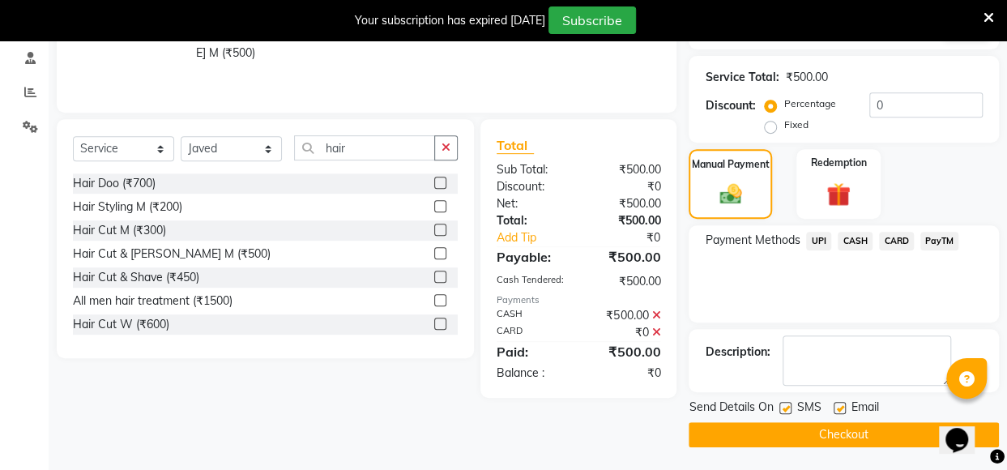
click at [657, 316] on icon at bounding box center [656, 315] width 9 height 11
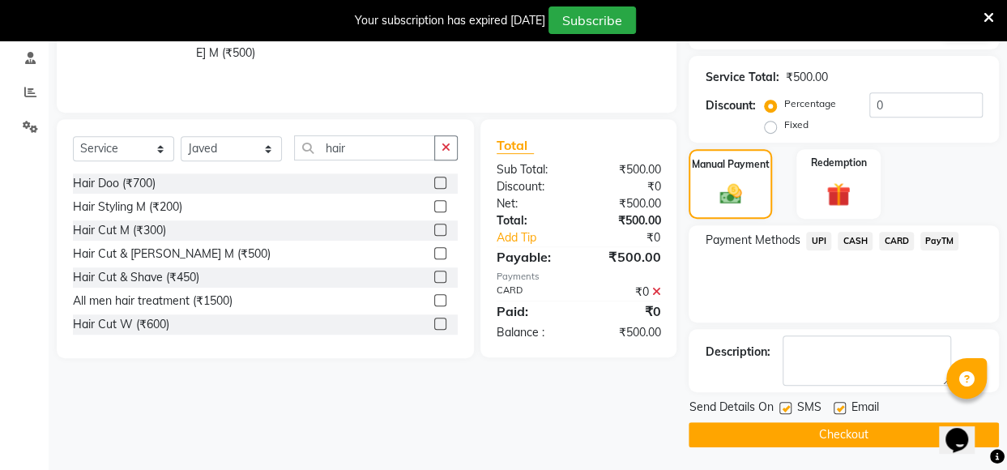
click at [656, 292] on icon at bounding box center [656, 291] width 9 height 11
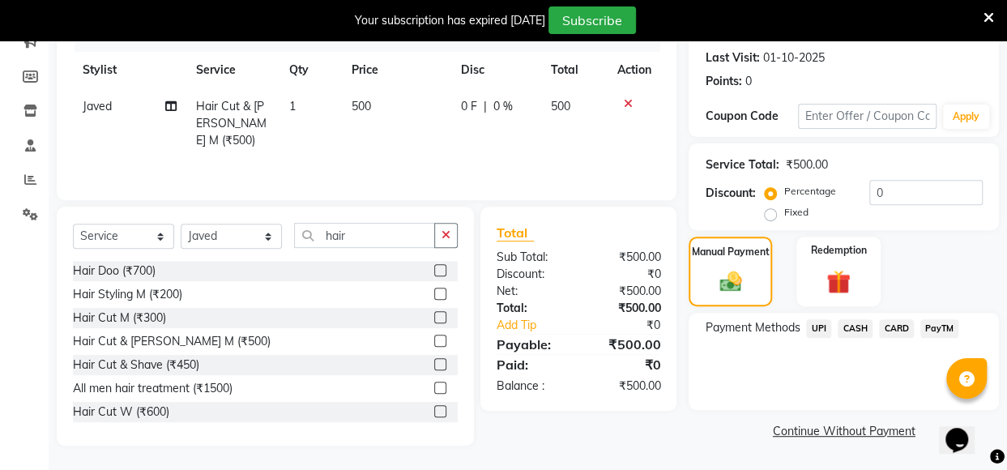
scroll to position [218, 0]
click at [891, 330] on span "CARD" at bounding box center [896, 329] width 35 height 19
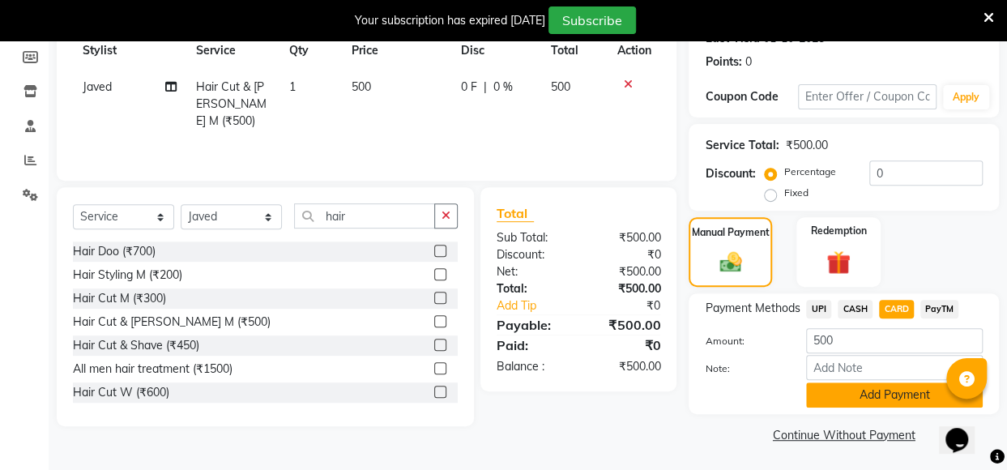
click at [859, 391] on button "Add Payment" at bounding box center [894, 395] width 177 height 25
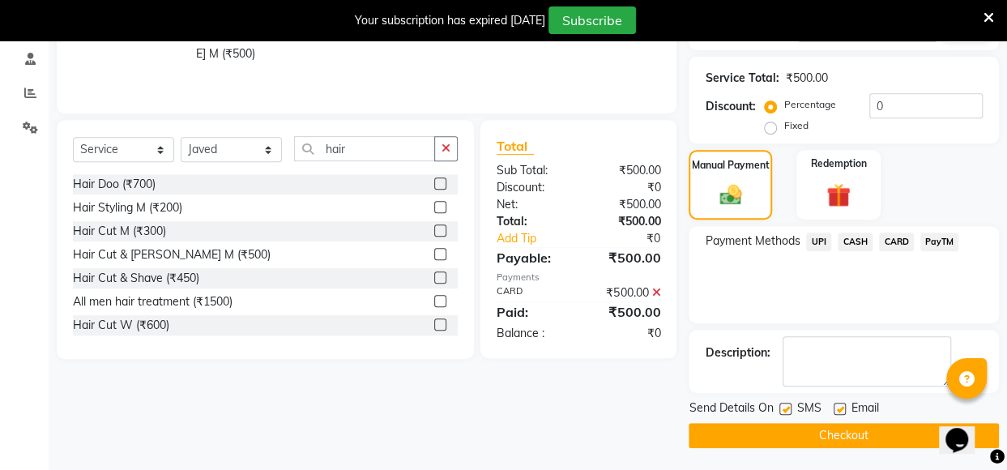
scroll to position [306, 0]
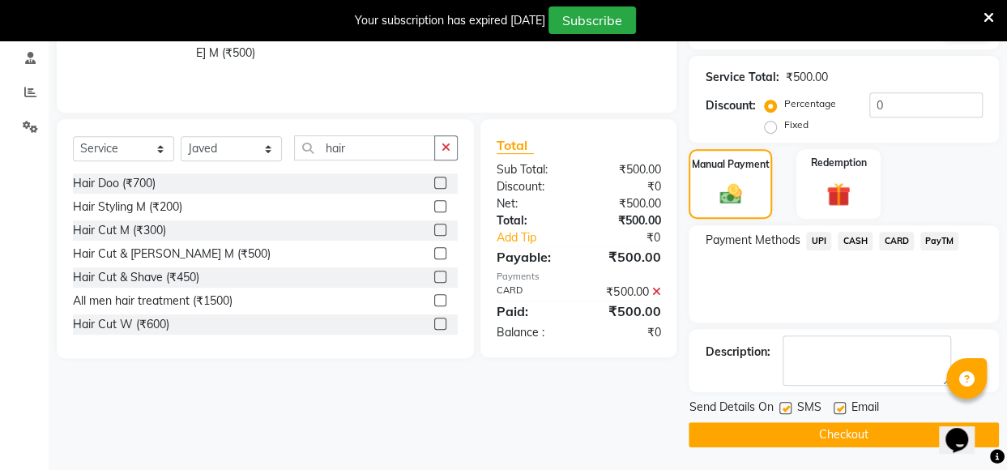
click at [867, 437] on button "Checkout" at bounding box center [844, 434] width 310 height 25
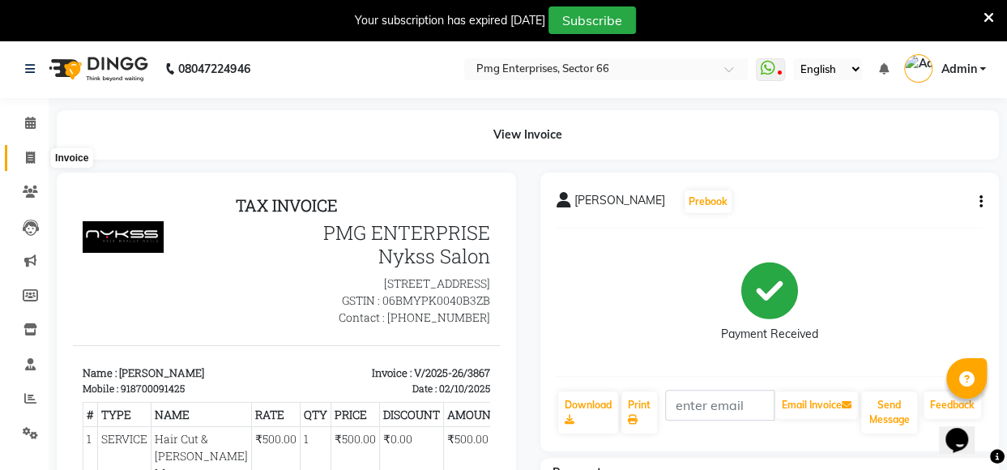
click at [26, 163] on icon at bounding box center [30, 158] width 9 height 12
select select "service"
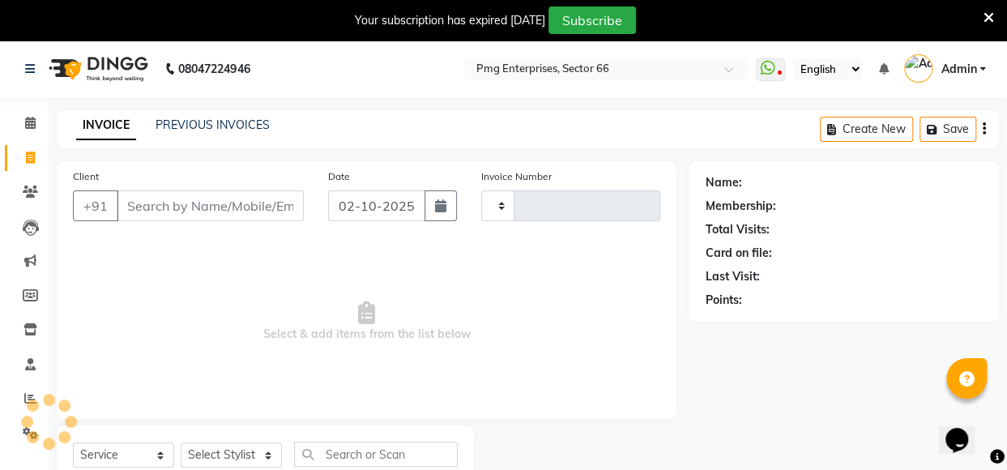
scroll to position [56, 0]
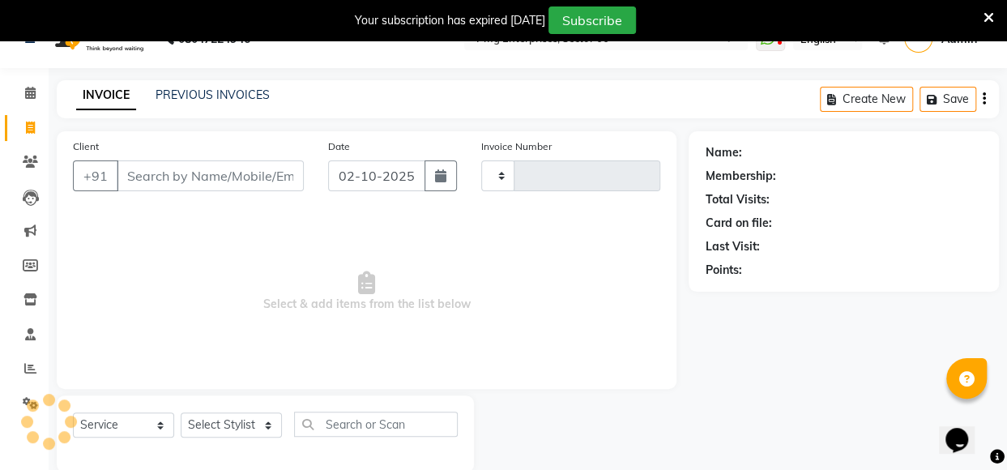
type input "3868"
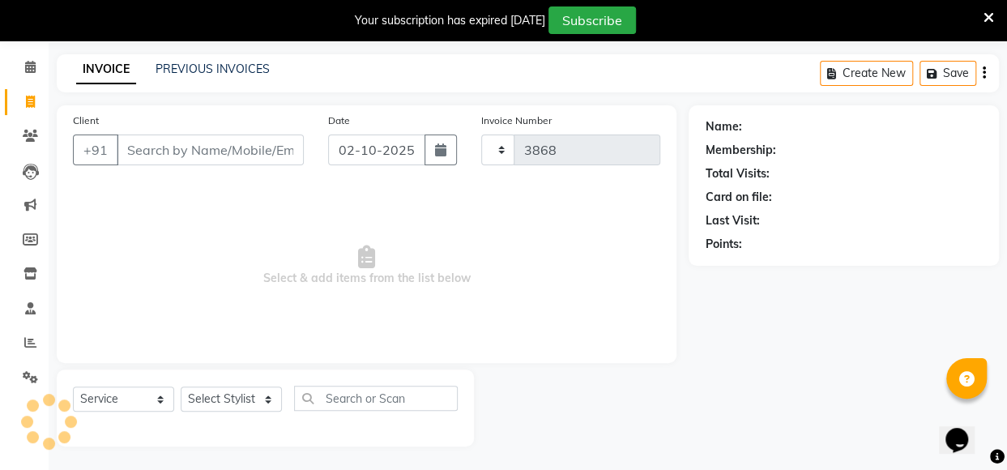
select select "889"
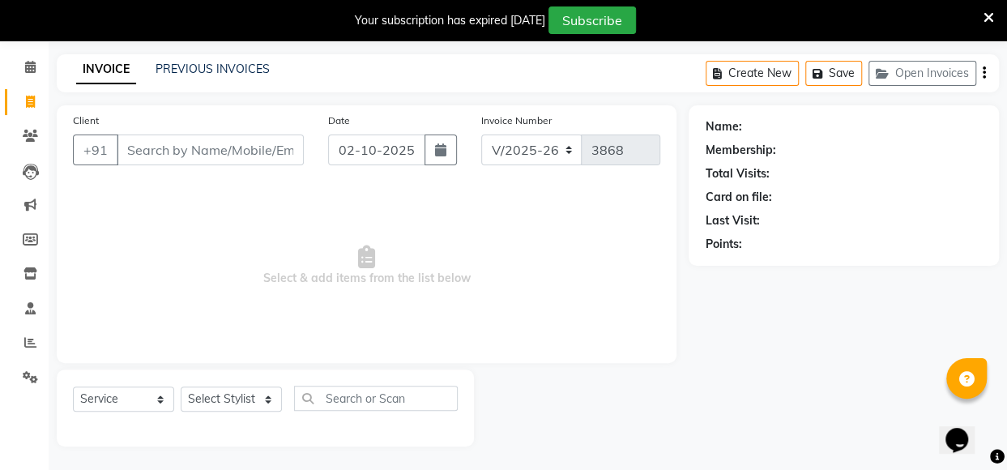
click at [224, 143] on input "Client" at bounding box center [210, 150] width 187 height 31
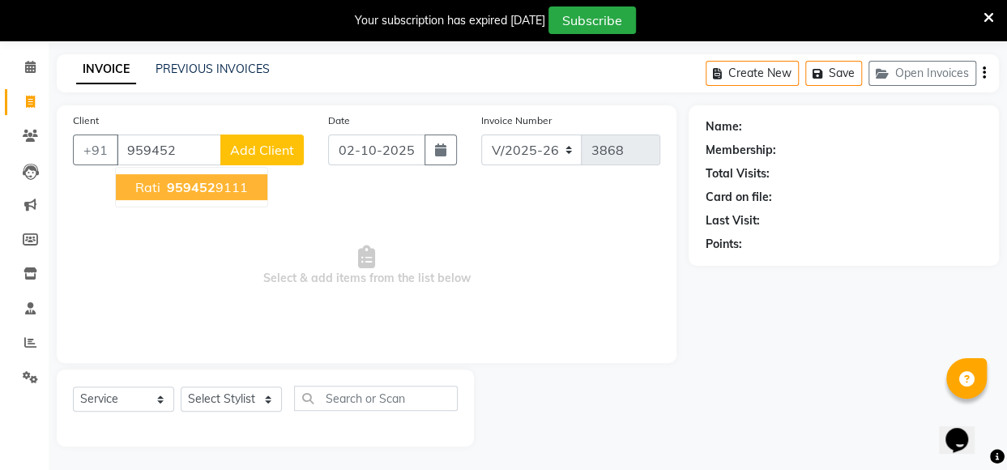
click at [233, 186] on ngb-highlight "959452 9111" at bounding box center [206, 187] width 84 height 16
type input "9594529111"
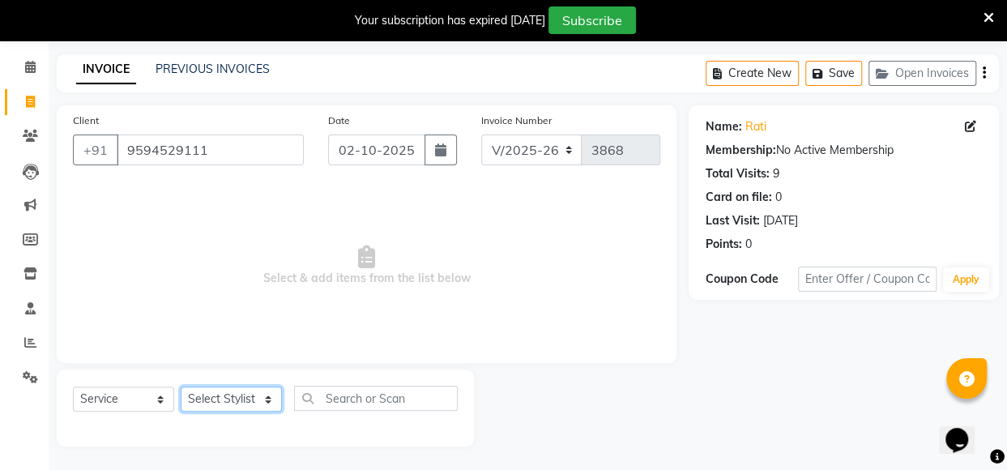
click at [233, 391] on select "Select Stylist [PERSON_NAME] Counter [PERSON_NAME] [PERSON_NAME] [PERSON_NAME] …" at bounding box center [231, 399] width 101 height 25
select select "20825"
click at [181, 387] on select "Select Stylist [PERSON_NAME] Counter [PERSON_NAME] [PERSON_NAME] [PERSON_NAME] …" at bounding box center [231, 399] width 101 height 25
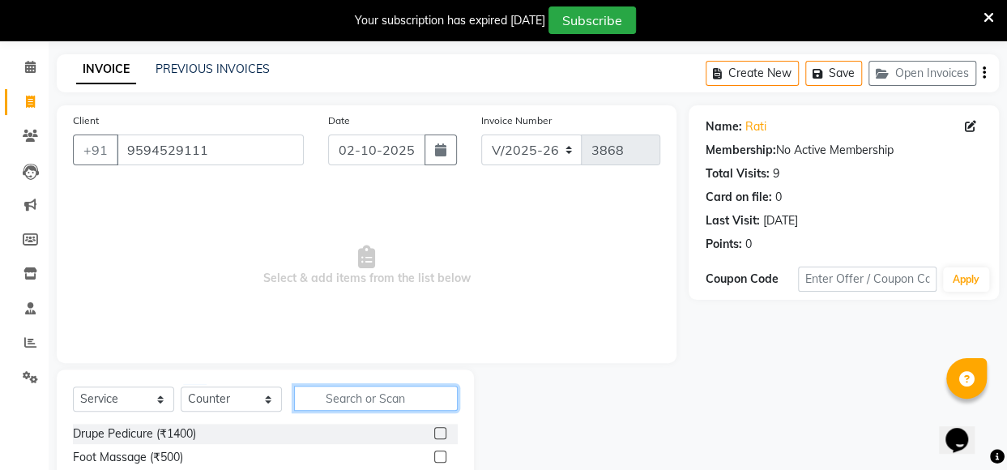
click at [357, 406] on input "text" at bounding box center [376, 398] width 164 height 25
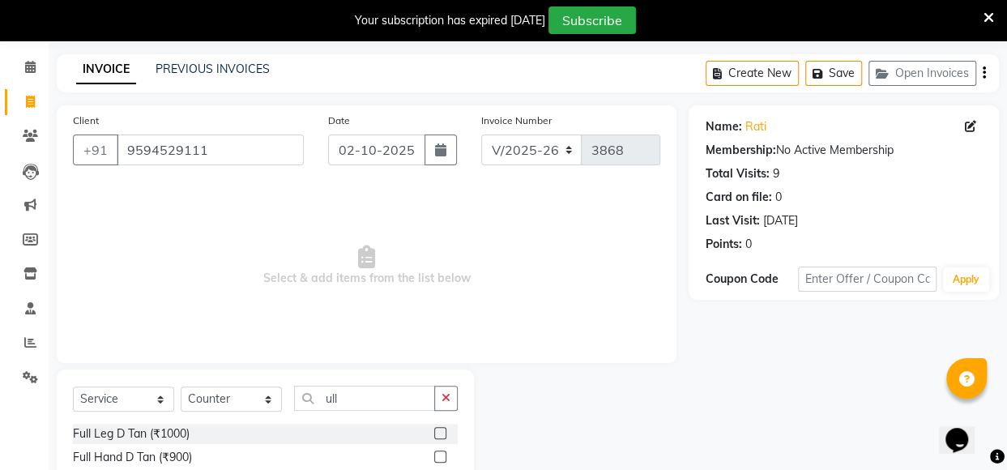
click at [891, 370] on div "Name: Rati Membership: No Active Membership Total Visits: 9 Card on file: 0 Las…" at bounding box center [850, 356] width 323 height 503
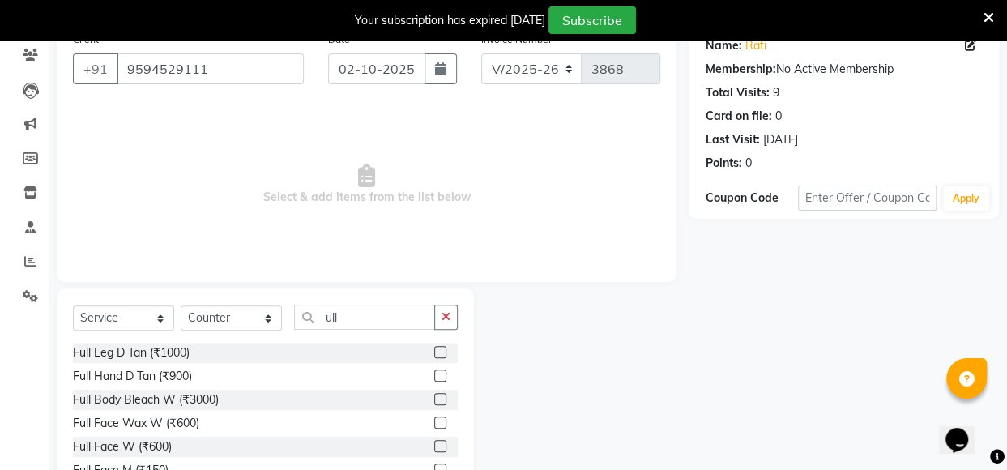
scroll to position [218, 0]
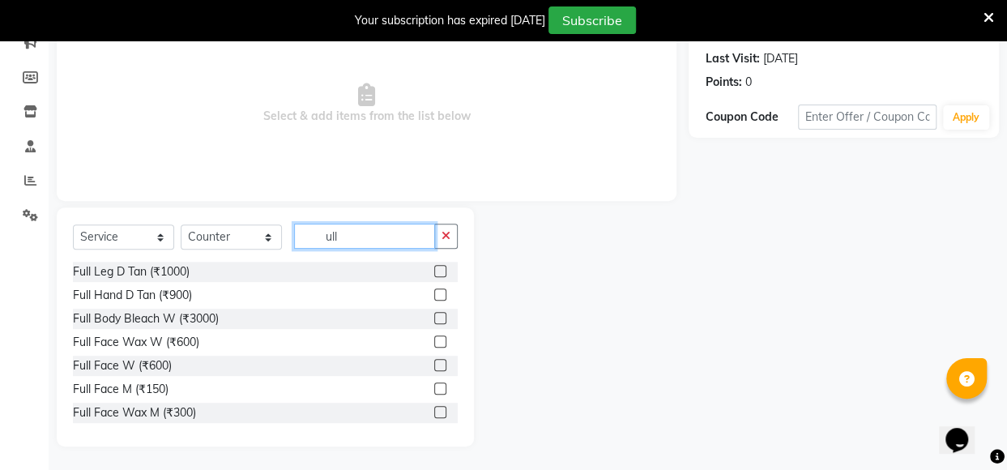
click at [414, 226] on input "ull" at bounding box center [364, 236] width 141 height 25
type input "u"
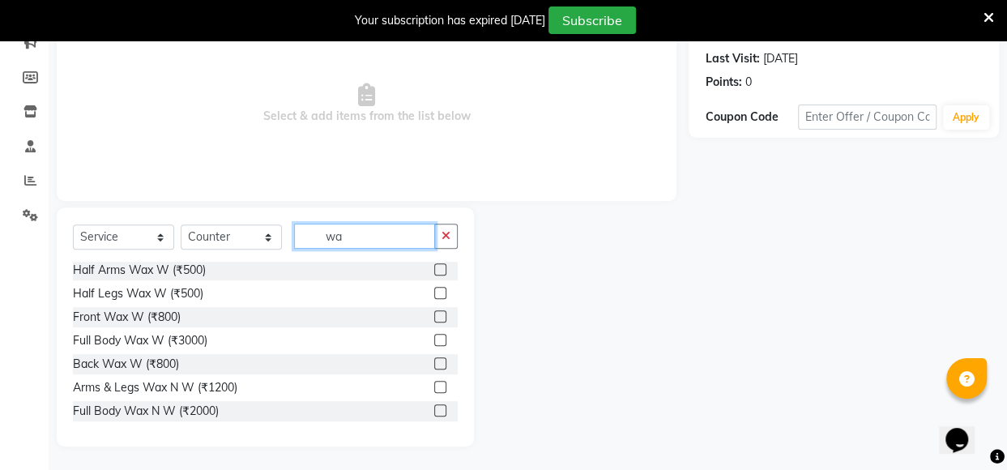
scroll to position [425, 0]
type input "wa"
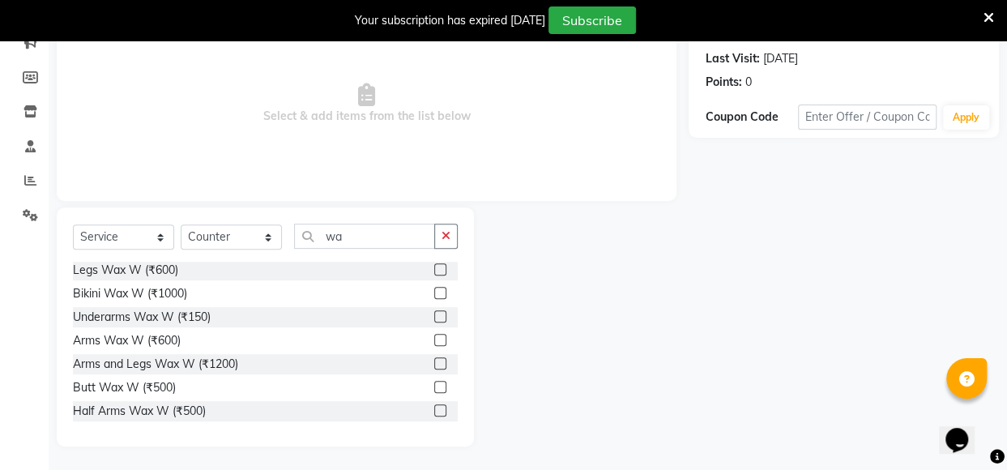
click at [434, 365] on label at bounding box center [440, 363] width 12 height 12
click at [434, 365] on input "checkbox" at bounding box center [439, 364] width 11 height 11
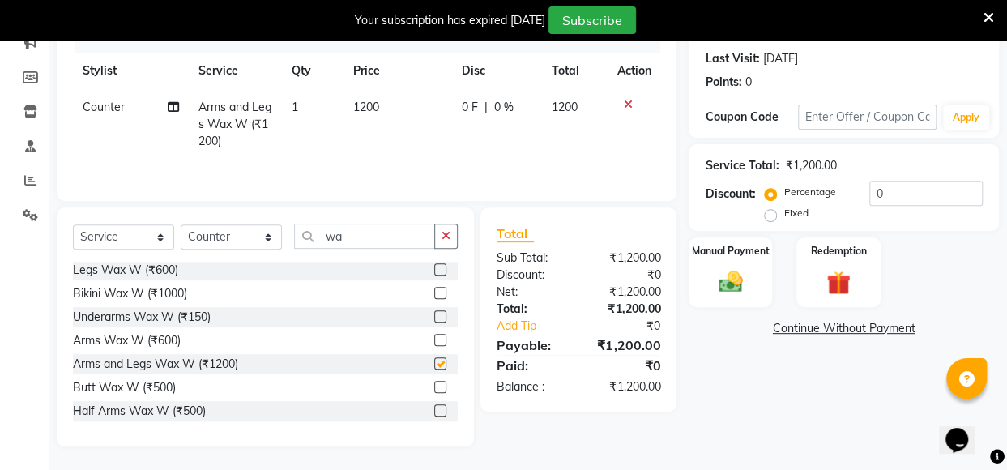
checkbox input "false"
click at [363, 109] on span "1200" at bounding box center [366, 107] width 26 height 15
select select "20825"
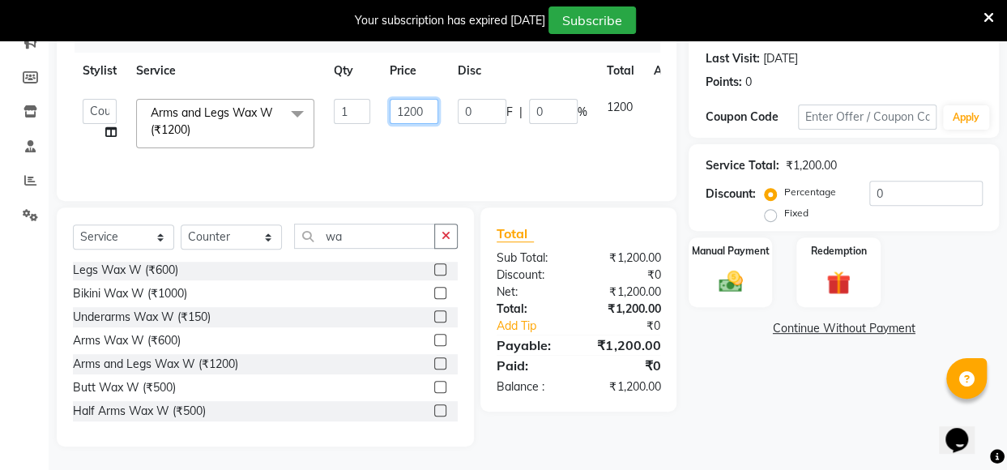
click at [408, 111] on input "1200" at bounding box center [414, 111] width 49 height 25
type input "1400"
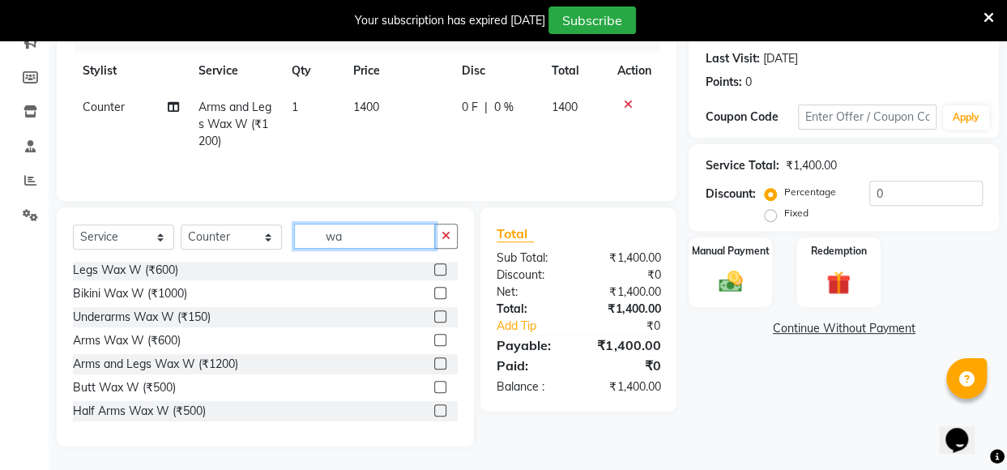
click at [350, 240] on input "wa" at bounding box center [364, 236] width 141 height 25
type input "w"
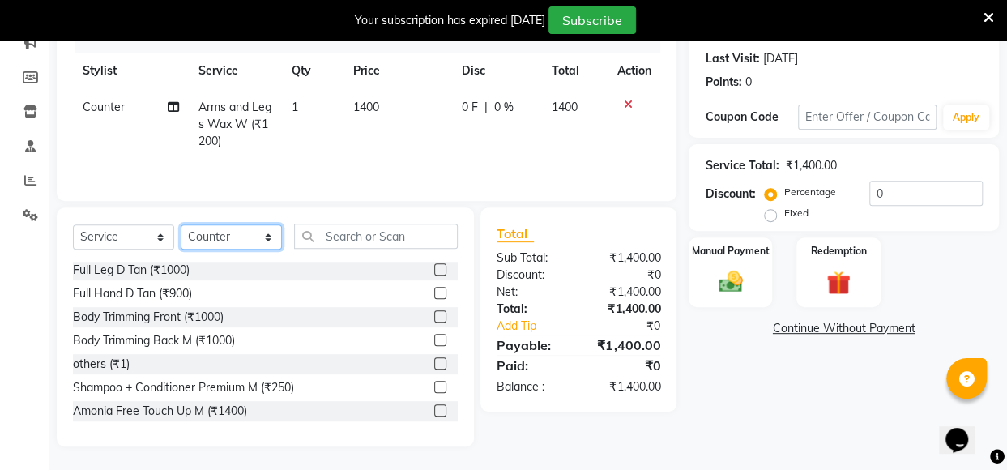
click at [222, 234] on select "Select Stylist [PERSON_NAME] Counter [PERSON_NAME] [PERSON_NAME] [PERSON_NAME] …" at bounding box center [231, 236] width 101 height 25
select select "78814"
click at [181, 224] on select "Select Stylist [PERSON_NAME] Counter [PERSON_NAME] [PERSON_NAME] [PERSON_NAME] …" at bounding box center [231, 236] width 101 height 25
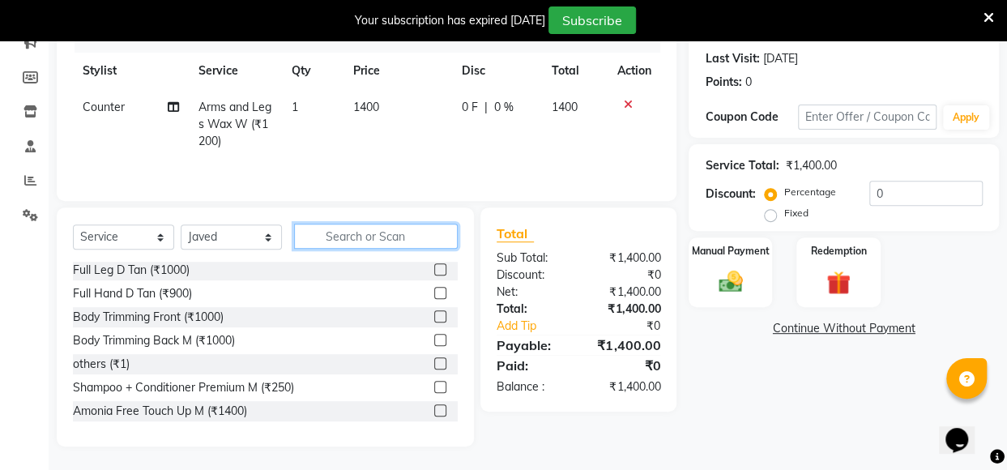
click at [387, 236] on input "text" at bounding box center [376, 236] width 164 height 25
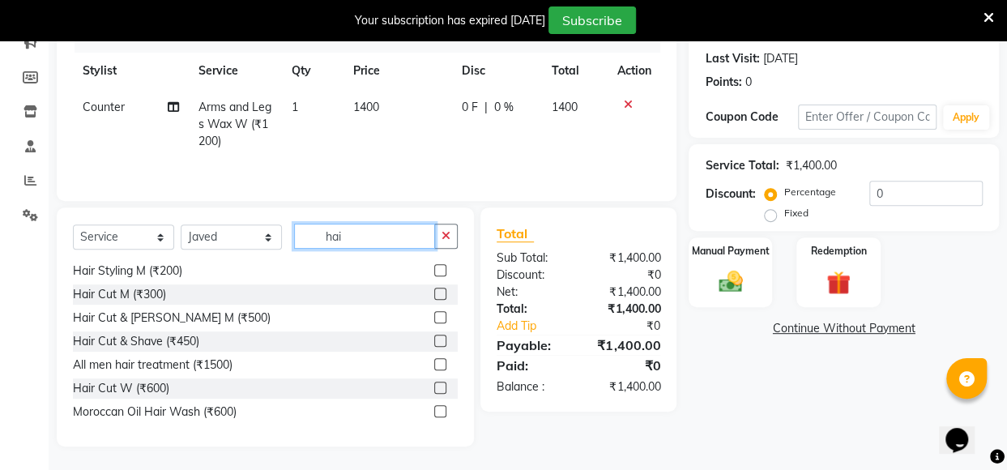
scroll to position [1, 0]
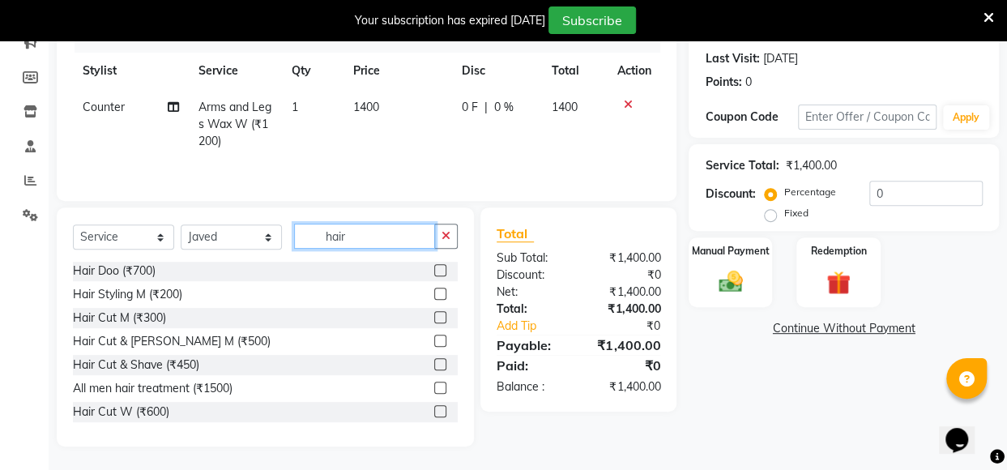
type input "hair"
click at [434, 409] on label at bounding box center [440, 411] width 12 height 12
click at [434, 409] on input "checkbox" at bounding box center [439, 412] width 11 height 11
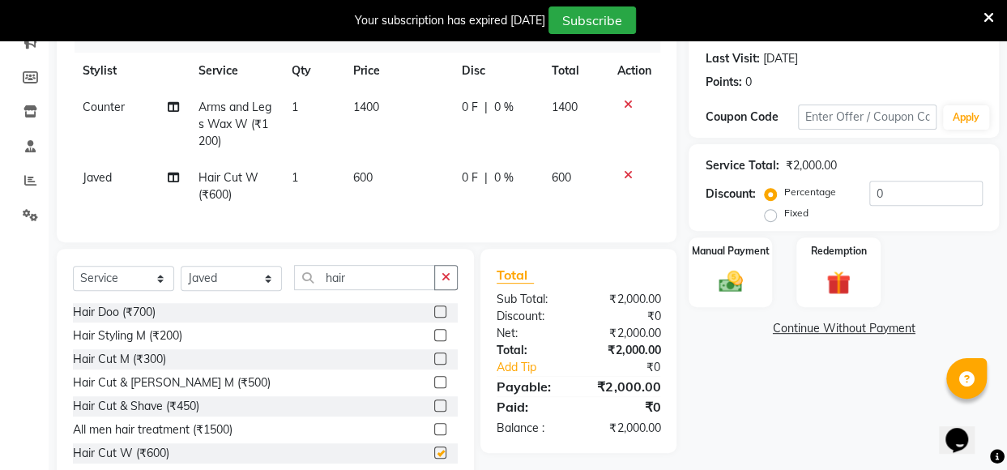
checkbox input "false"
click at [365, 290] on input "hair" at bounding box center [364, 277] width 141 height 25
click at [434, 365] on label at bounding box center [440, 359] width 12 height 12
click at [434, 365] on input "checkbox" at bounding box center [439, 359] width 11 height 11
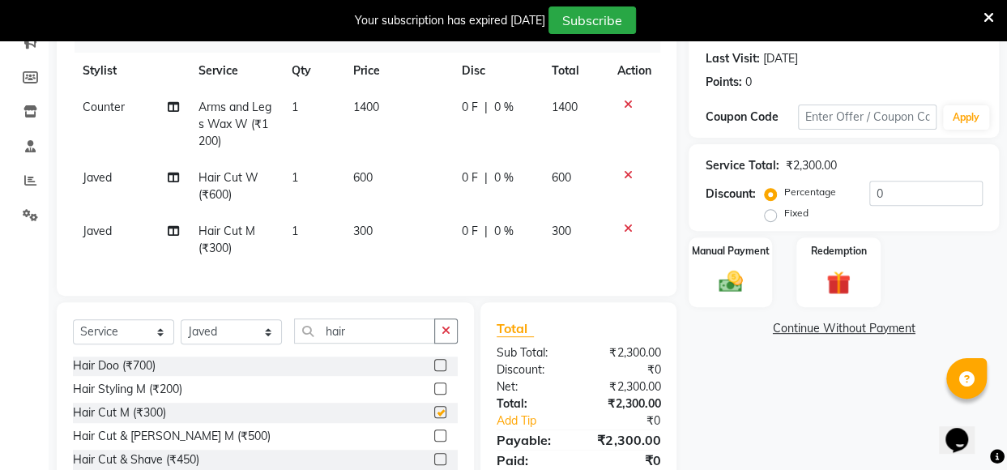
checkbox input "false"
click at [391, 343] on input "hair" at bounding box center [364, 330] width 141 height 25
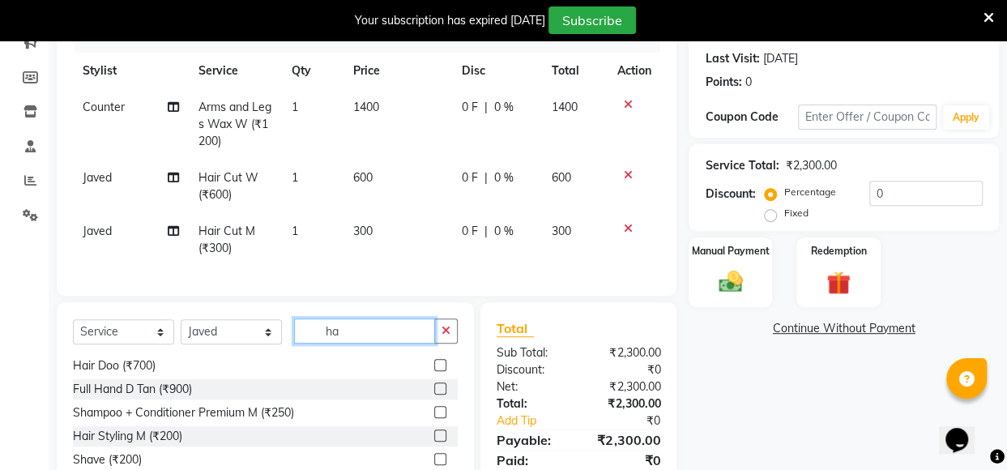
type input "h"
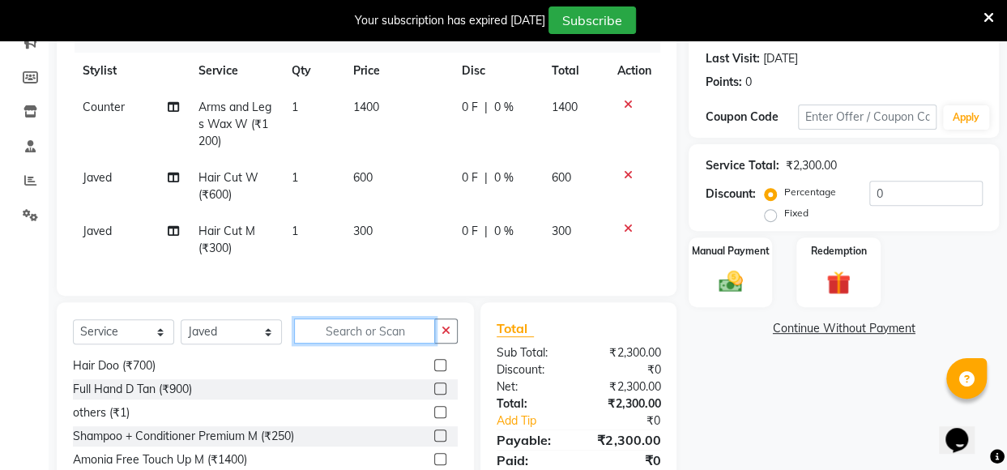
scroll to position [400, 0]
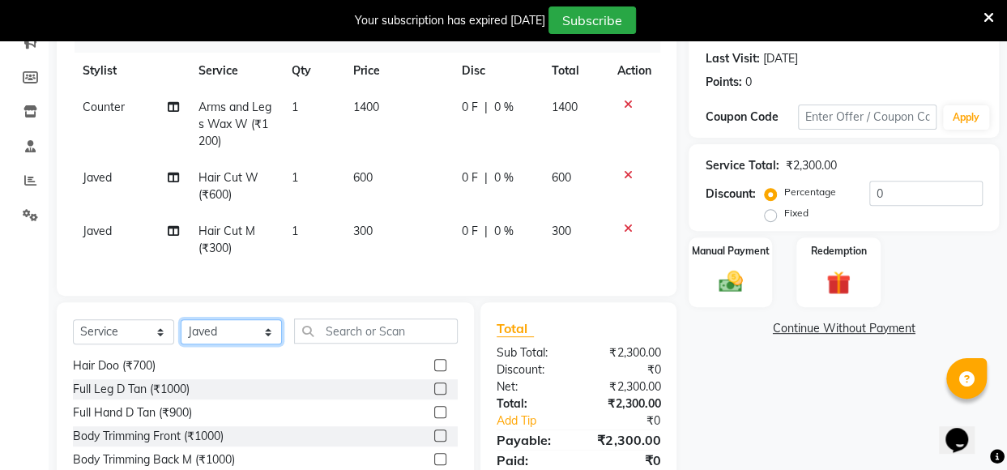
click at [209, 343] on select "Select Stylist [PERSON_NAME] Counter [PERSON_NAME] [PERSON_NAME] [PERSON_NAME] …" at bounding box center [231, 331] width 101 height 25
select select "20825"
click at [181, 331] on select "Select Stylist [PERSON_NAME] Counter [PERSON_NAME] [PERSON_NAME] [PERSON_NAME] …" at bounding box center [231, 331] width 101 height 25
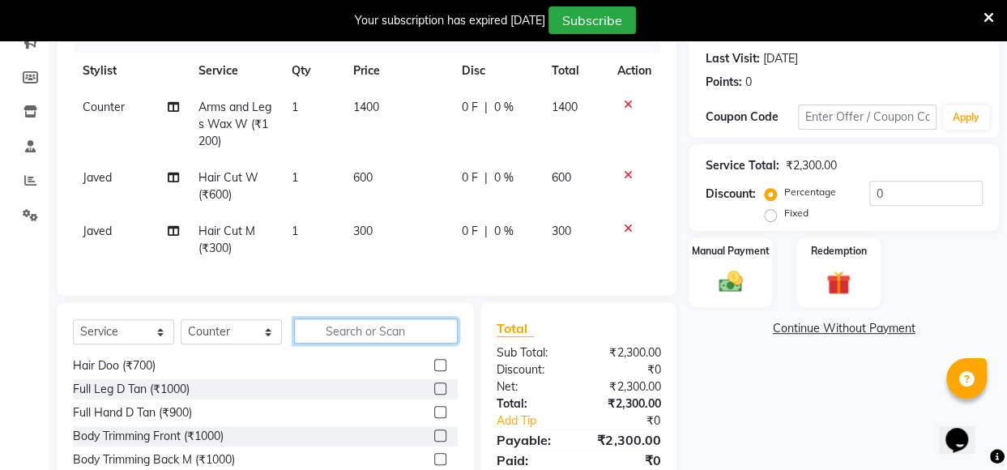
click at [391, 344] on input "text" at bounding box center [376, 330] width 164 height 25
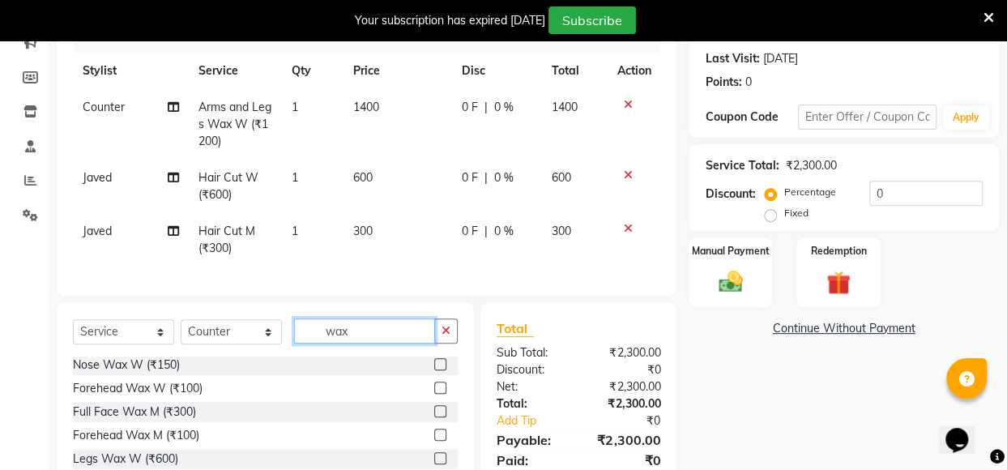
scroll to position [2, 0]
type input "wax"
click at [434, 417] on label at bounding box center [440, 411] width 12 height 12
click at [434, 417] on input "checkbox" at bounding box center [439, 412] width 11 height 11
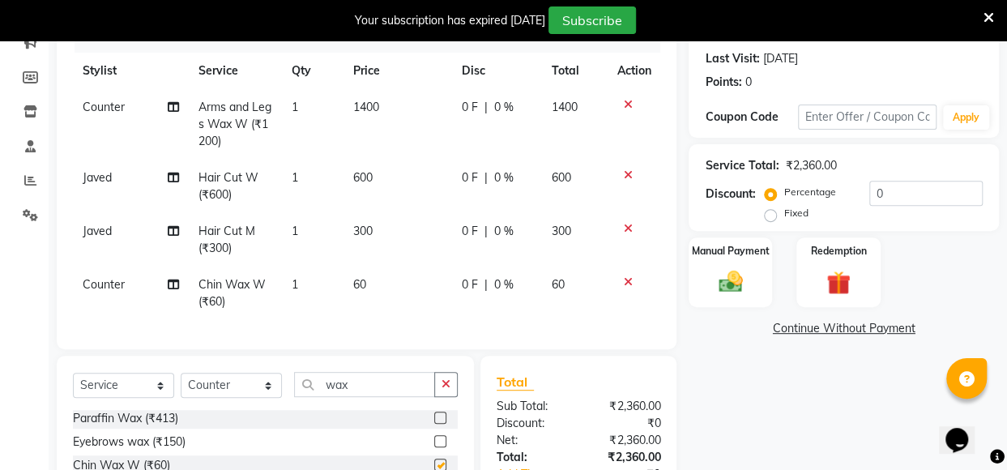
checkbox input "false"
click at [368, 284] on td "60" at bounding box center [398, 293] width 109 height 53
select select "20825"
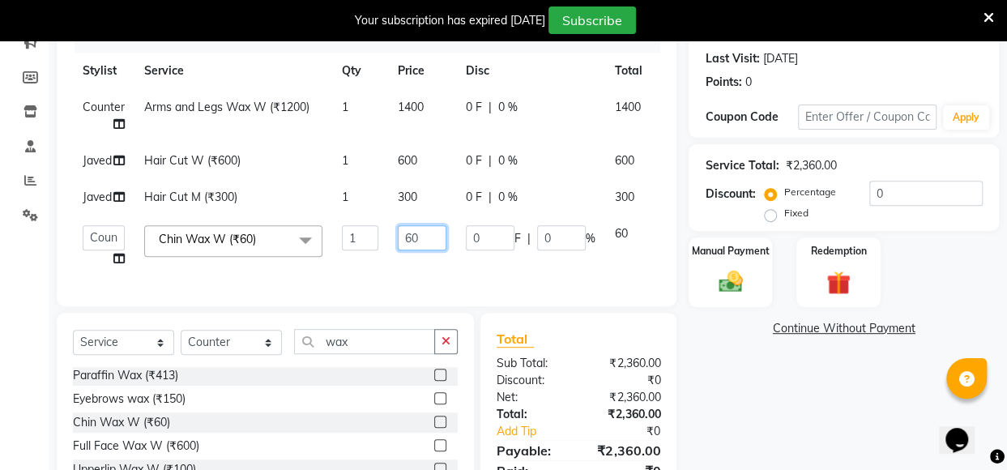
click at [413, 234] on input "60" at bounding box center [422, 237] width 49 height 25
type input "100"
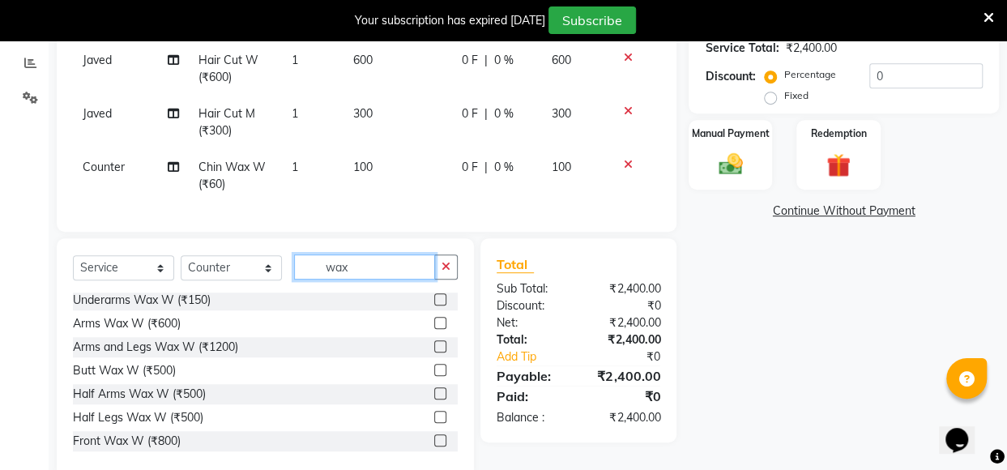
click at [363, 241] on div "Client [PHONE_NUMBER] Date [DATE] Invoice Number V/2025 V/[PHONE_NUMBER] Servic…" at bounding box center [367, 152] width 644 height 652
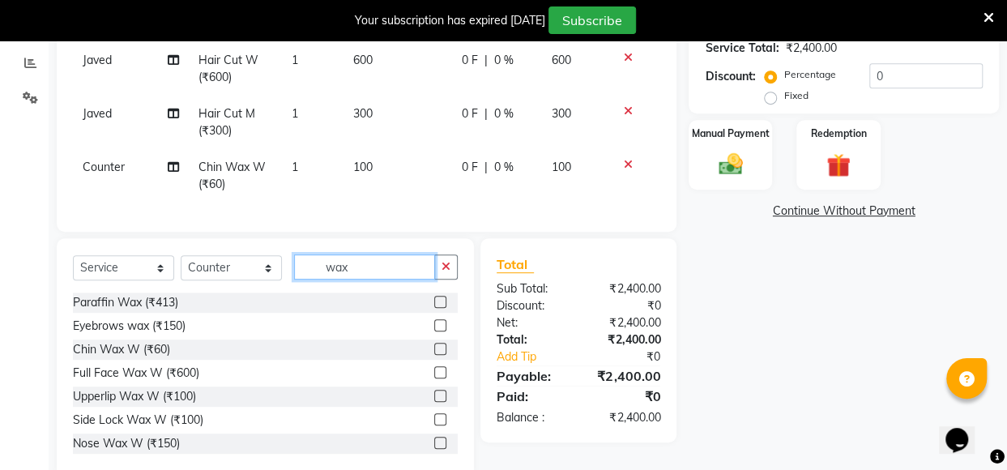
type input "wax"
click at [434, 402] on label at bounding box center [440, 396] width 12 height 12
click at [434, 402] on input "checkbox" at bounding box center [439, 396] width 11 height 11
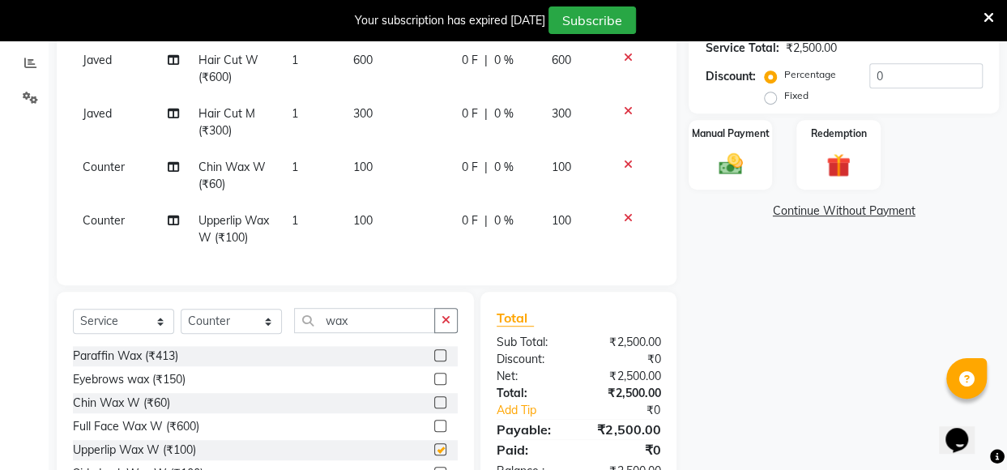
checkbox input "false"
click at [303, 163] on td "1" at bounding box center [313, 175] width 62 height 53
select select "20825"
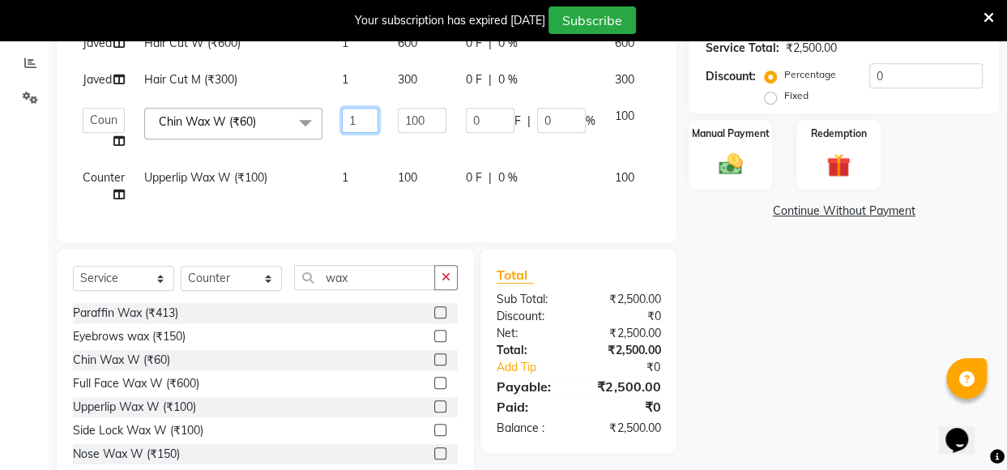
click at [360, 118] on input "1" at bounding box center [360, 120] width 36 height 25
type input "2"
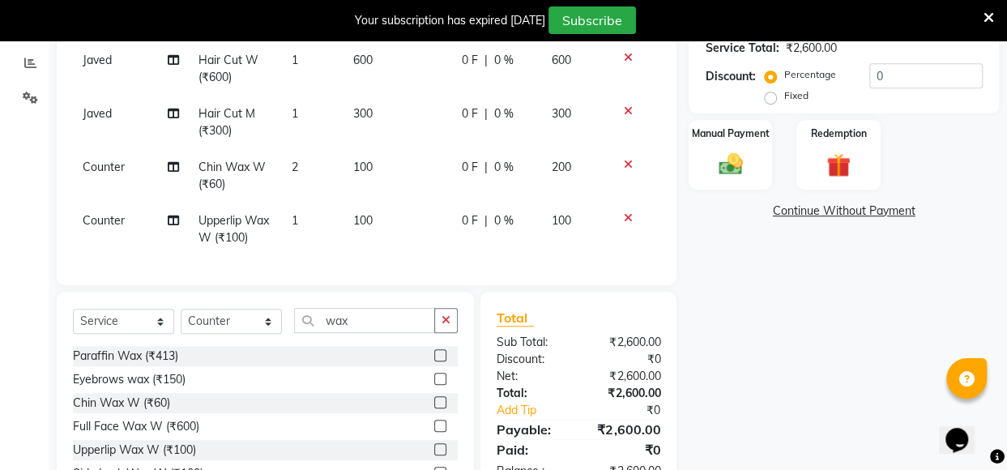
click at [768, 369] on div "Name: Rati Membership: No Active Membership Total Visits: 9 Card on file: 0 Las…" at bounding box center [850, 178] width 323 height 705
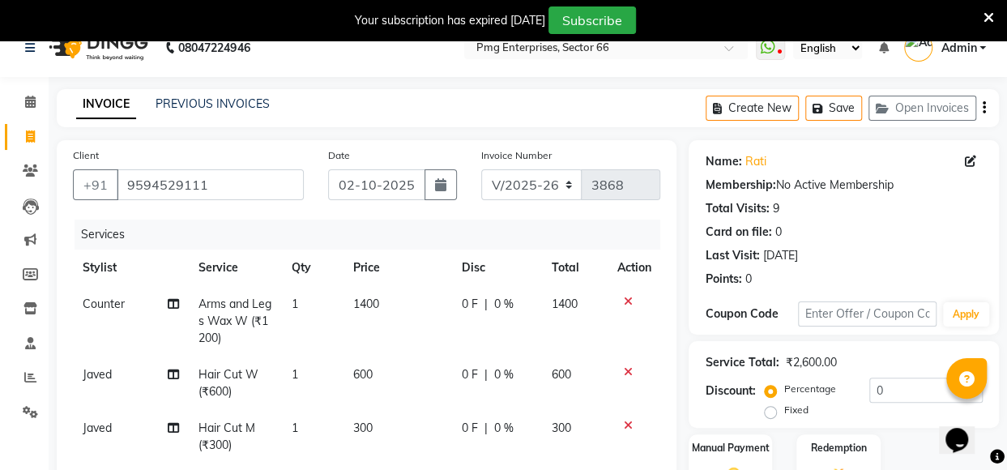
scroll to position [432, 0]
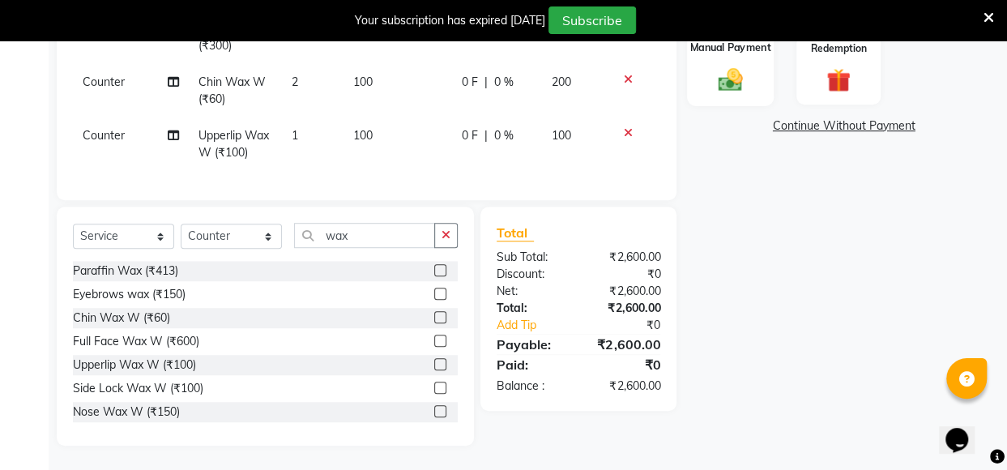
click at [759, 49] on div "Manual Payment" at bounding box center [730, 69] width 87 height 73
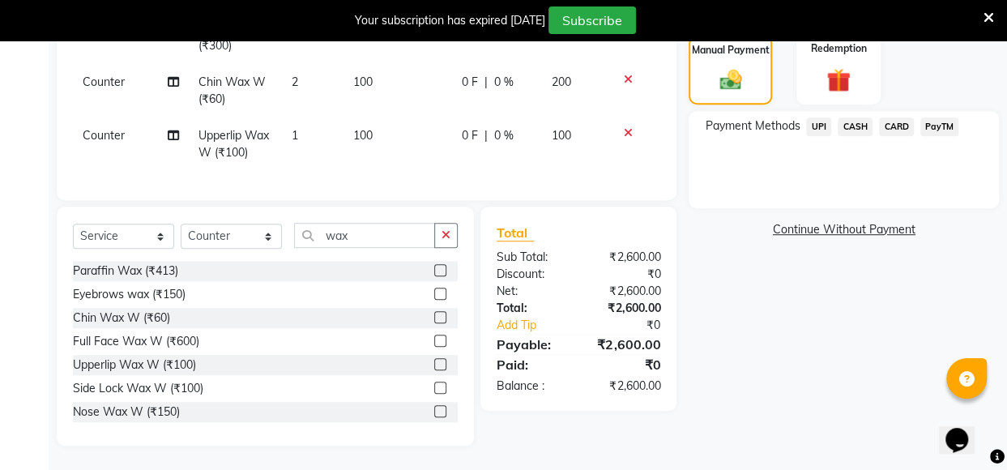
click at [817, 118] on span "UPI" at bounding box center [818, 127] width 25 height 19
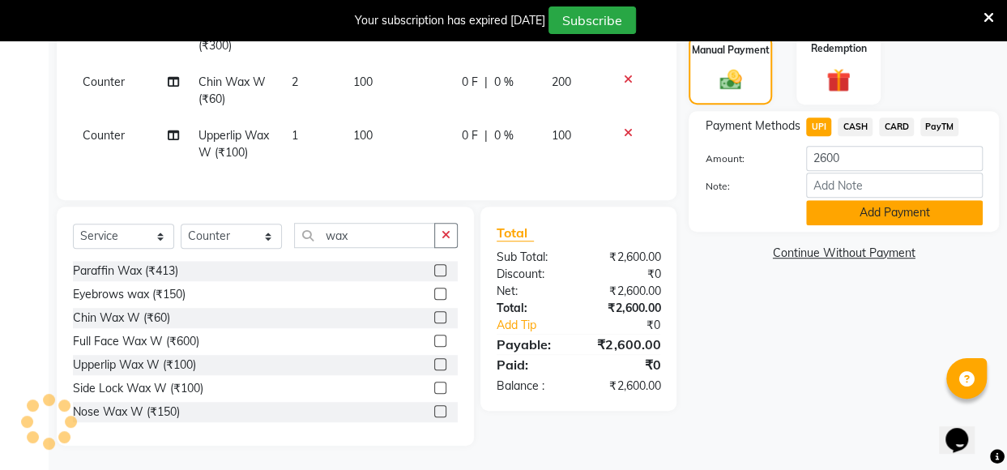
click at [914, 200] on button "Add Payment" at bounding box center [894, 212] width 177 height 25
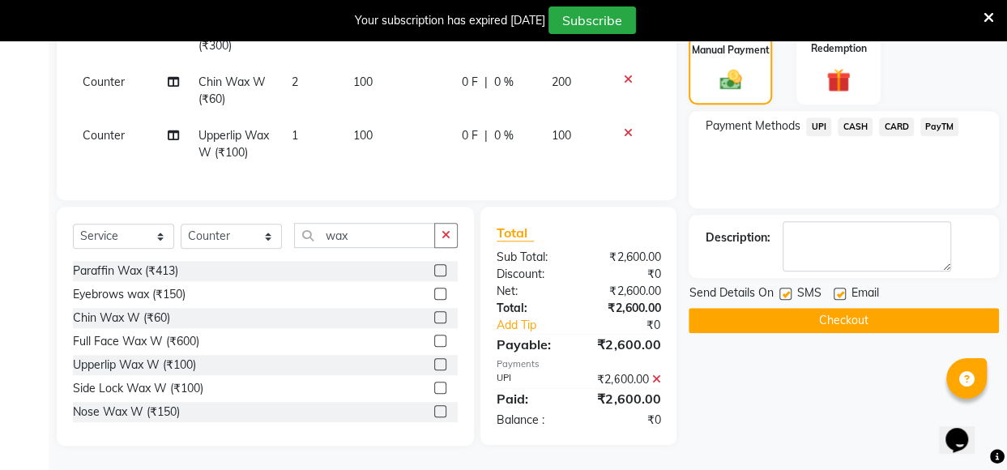
click at [857, 294] on div "Send Details On SMS Email Checkout" at bounding box center [844, 308] width 310 height 49
click at [863, 312] on button "Checkout" at bounding box center [844, 320] width 310 height 25
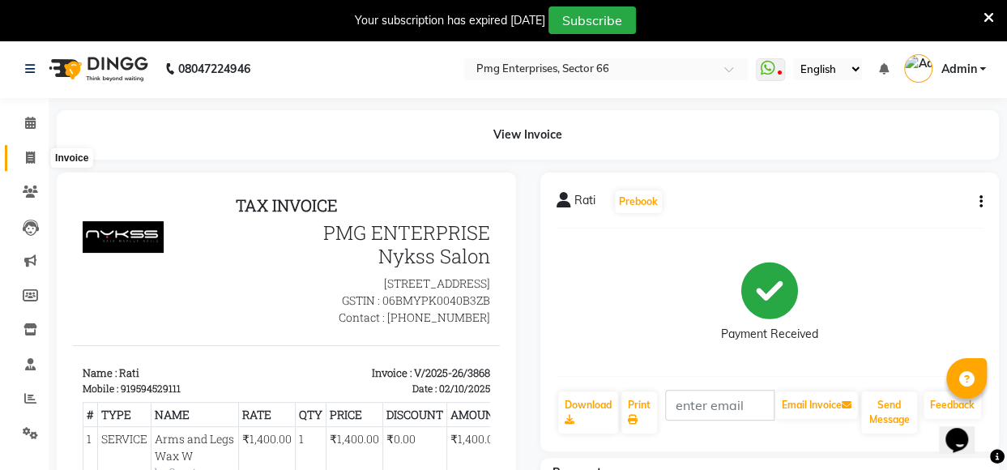
click at [33, 152] on icon at bounding box center [30, 158] width 9 height 12
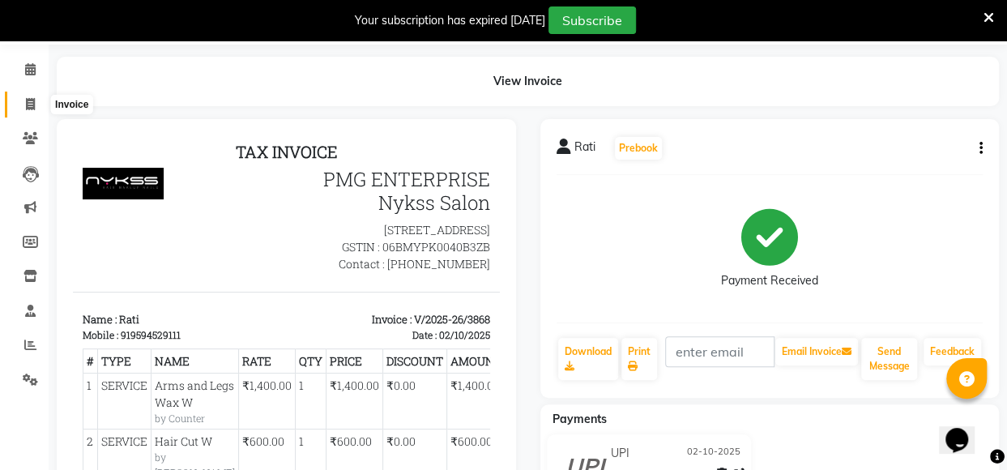
select select "service"
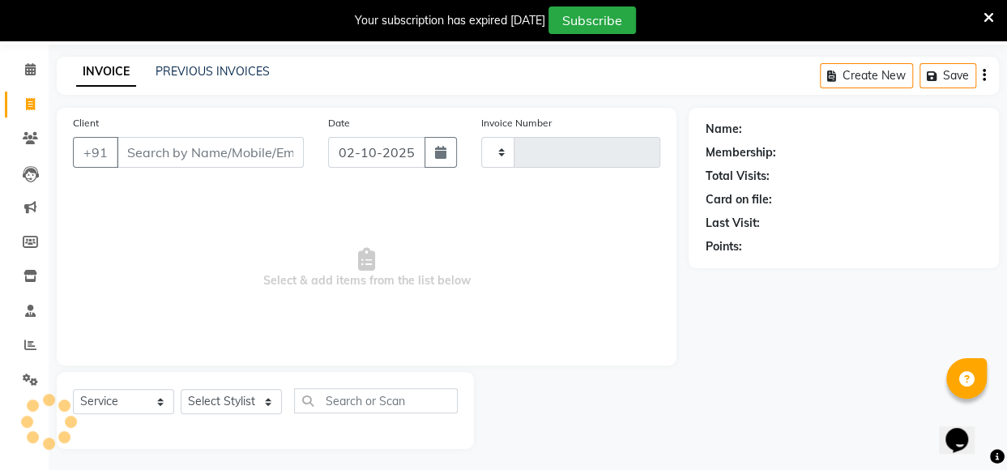
scroll to position [56, 0]
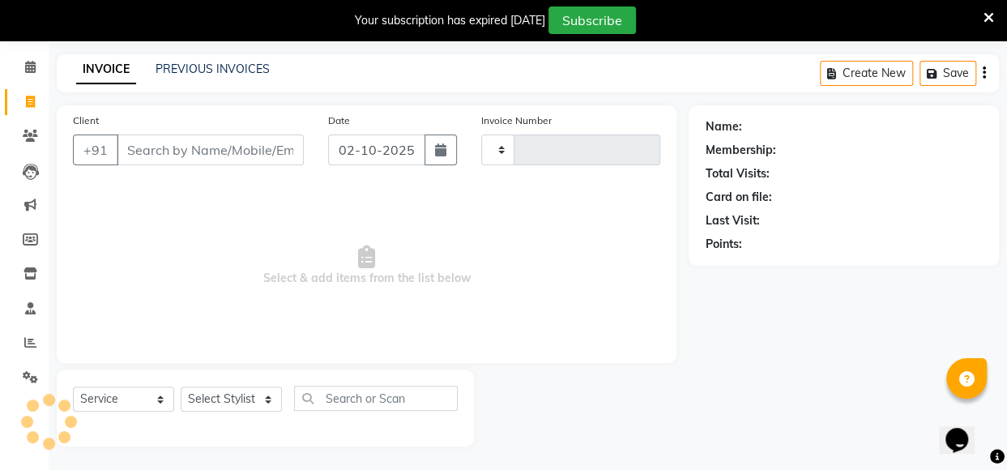
type input "3869"
select select "889"
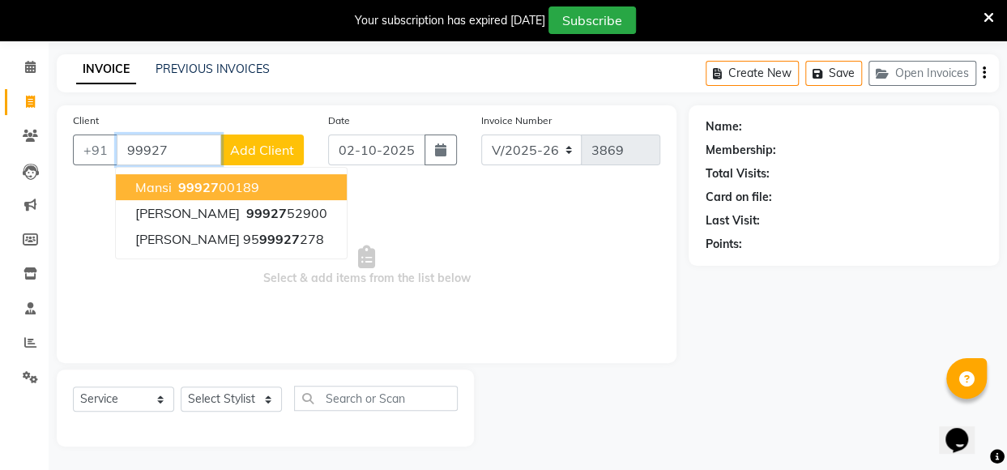
click at [237, 185] on ngb-highlight "99927 00189" at bounding box center [217, 187] width 84 height 16
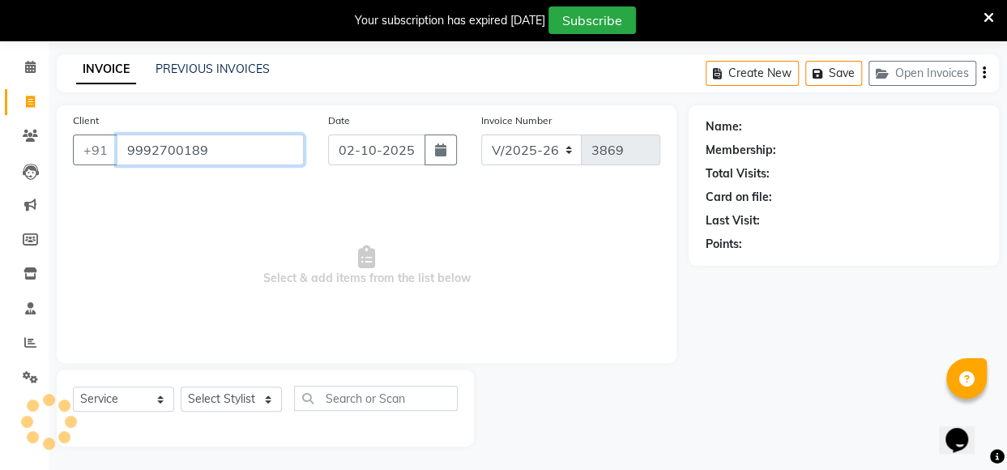
type input "9992700189"
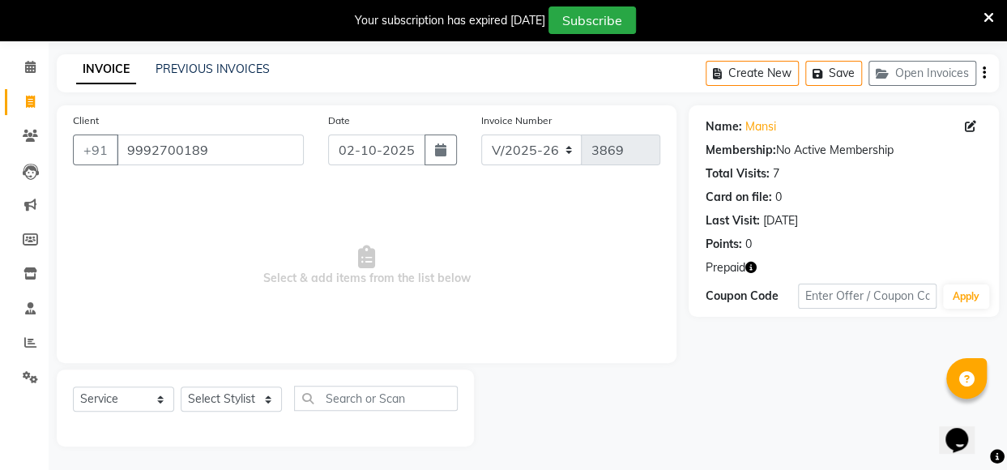
click at [752, 263] on icon "button" at bounding box center [750, 267] width 11 height 11
click at [211, 70] on link "PREVIOUS INVOICES" at bounding box center [213, 69] width 114 height 15
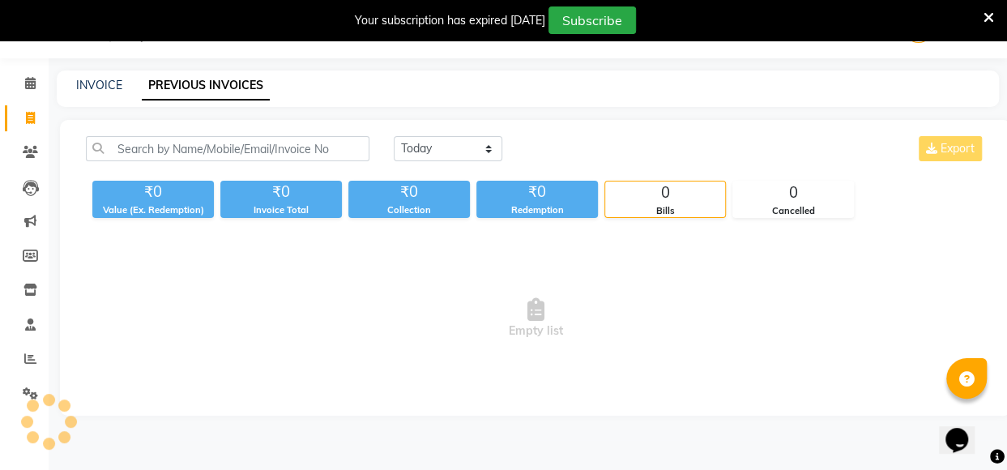
scroll to position [56, 0]
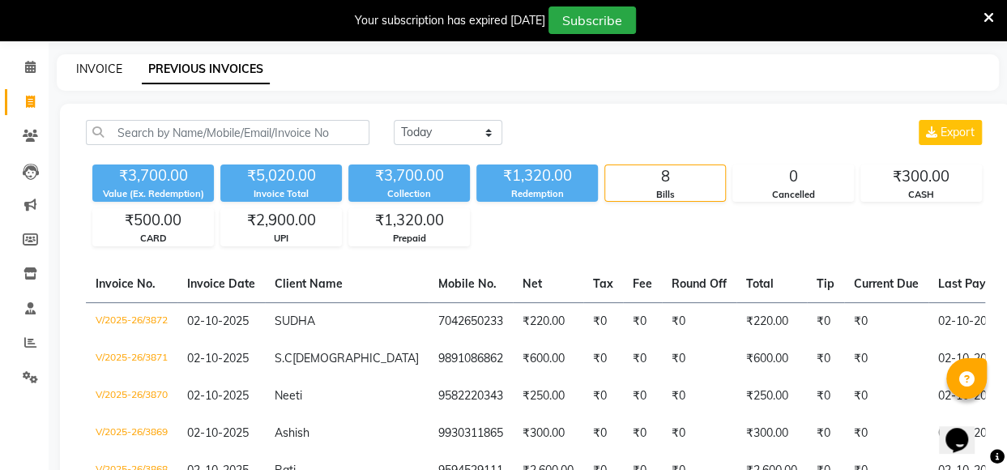
click at [102, 67] on link "INVOICE" at bounding box center [99, 69] width 46 height 15
select select "889"
select select "service"
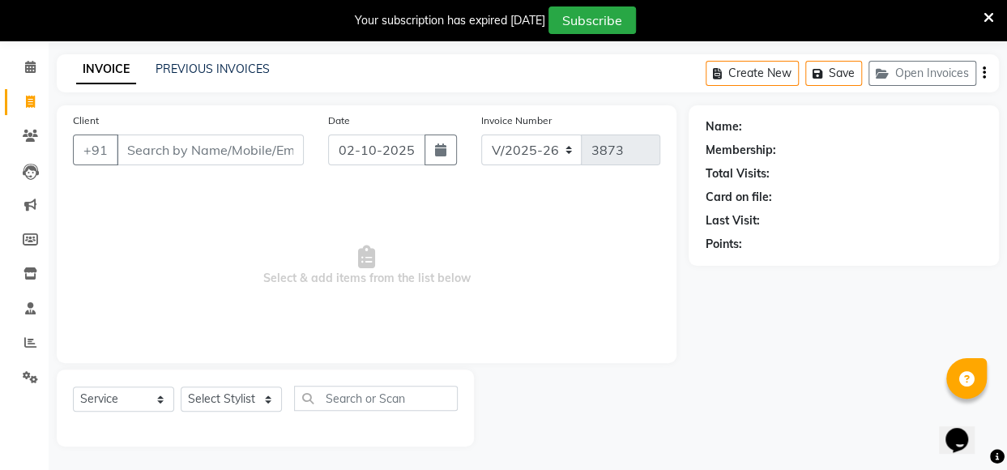
click at [203, 150] on input "Client" at bounding box center [210, 150] width 187 height 31
click at [257, 71] on link "PREVIOUS INVOICES" at bounding box center [213, 69] width 114 height 15
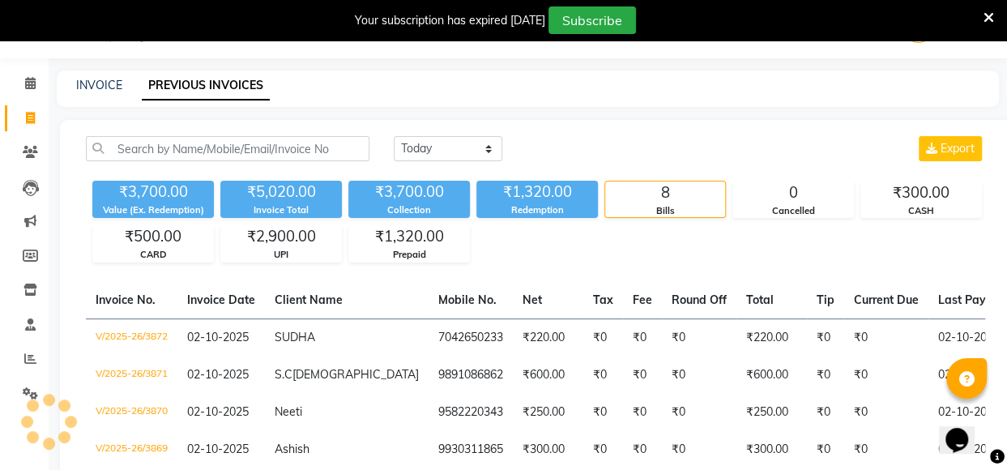
scroll to position [56, 0]
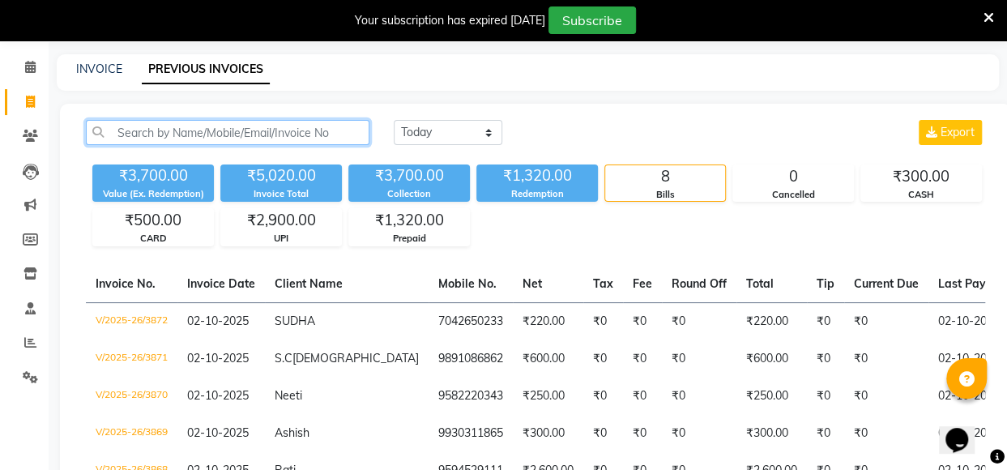
click at [222, 127] on input "text" at bounding box center [228, 132] width 284 height 25
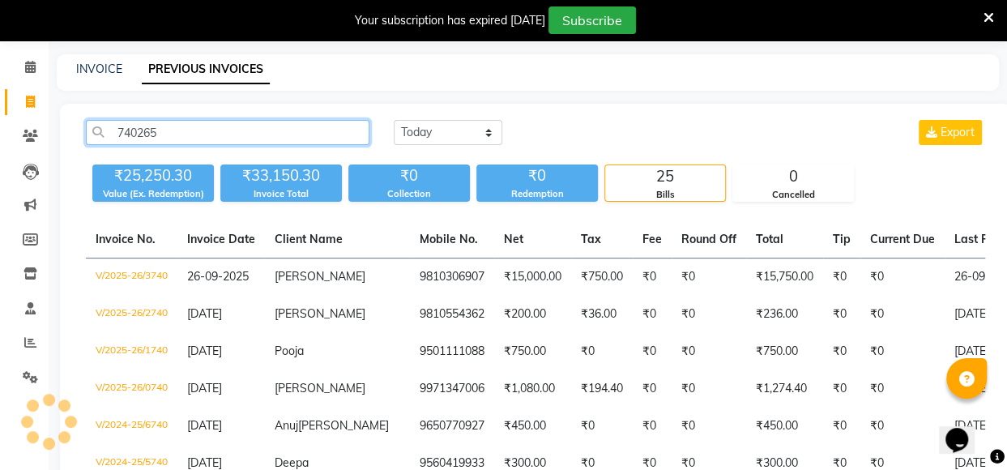
scroll to position [40, 0]
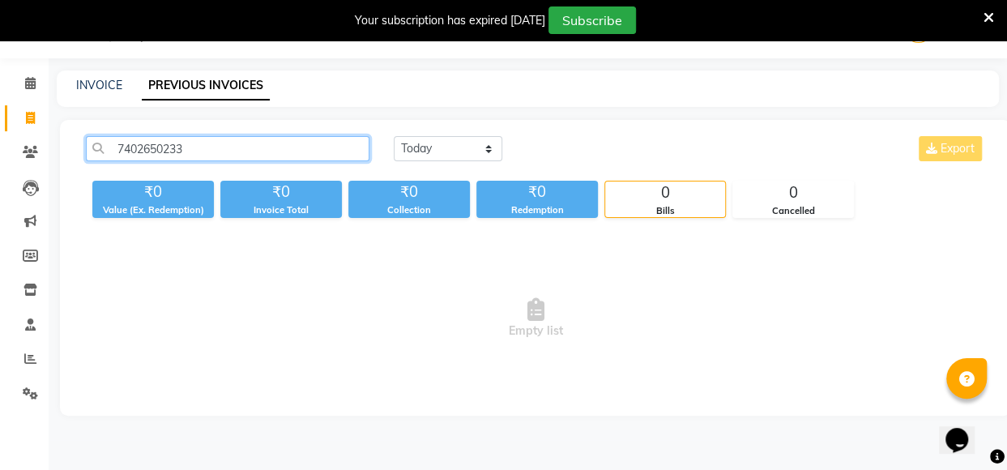
click at [281, 140] on input "7402650233" at bounding box center [228, 148] width 284 height 25
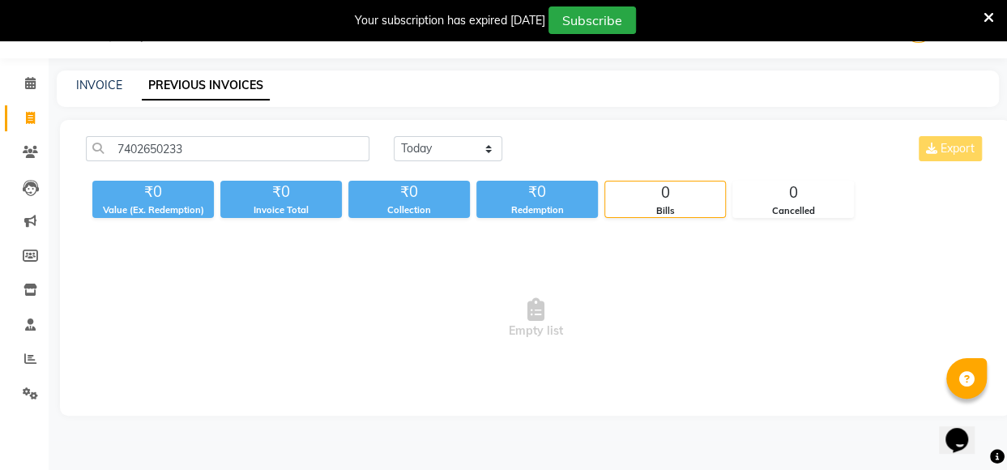
click at [381, 328] on span "Empty list" at bounding box center [536, 318] width 900 height 162
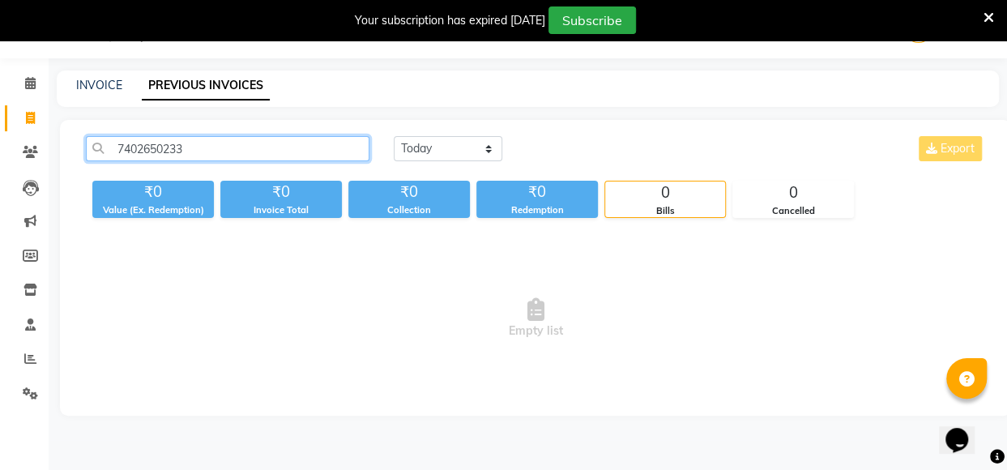
click at [199, 147] on input "7402650233" at bounding box center [228, 148] width 284 height 25
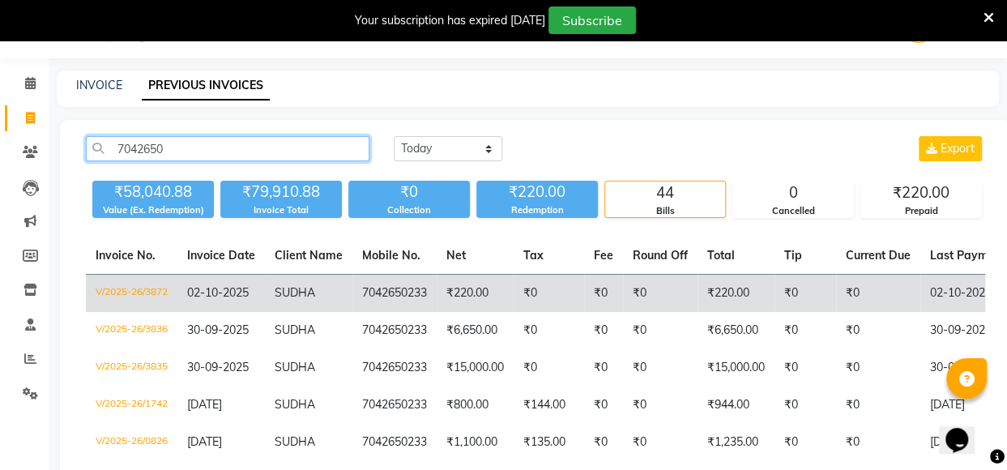
type input "7042650"
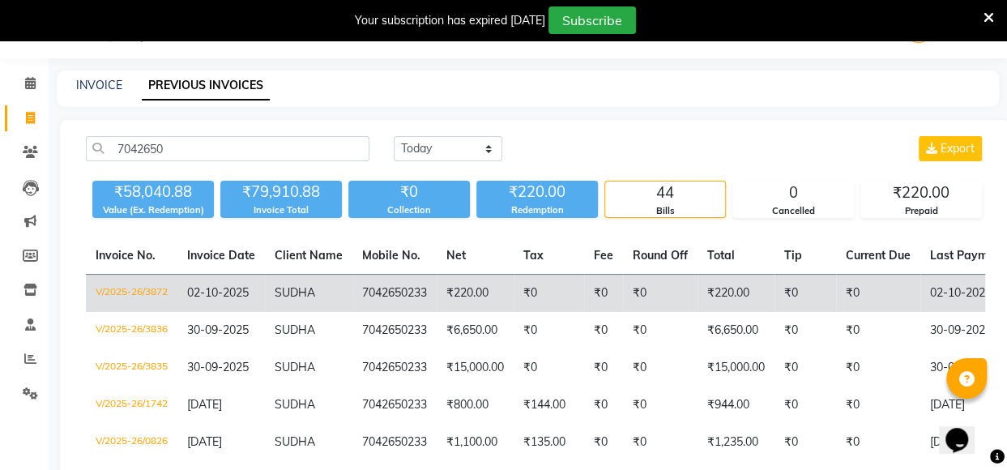
click at [287, 299] on td "SUDHA" at bounding box center [309, 294] width 88 height 38
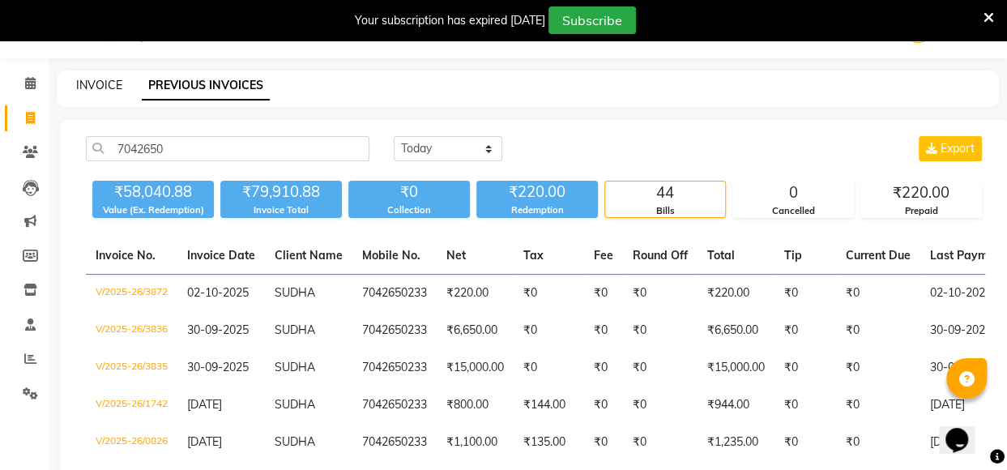
click at [107, 88] on link "INVOICE" at bounding box center [99, 85] width 46 height 15
select select "service"
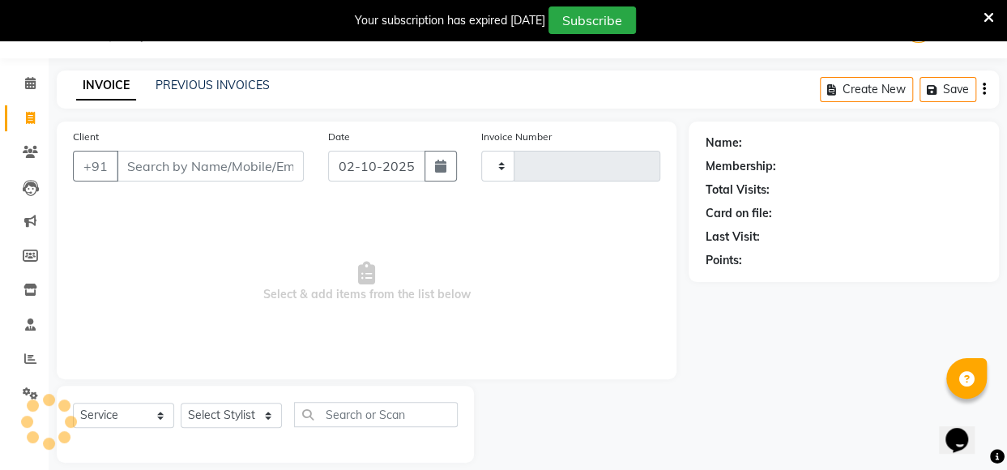
scroll to position [56, 0]
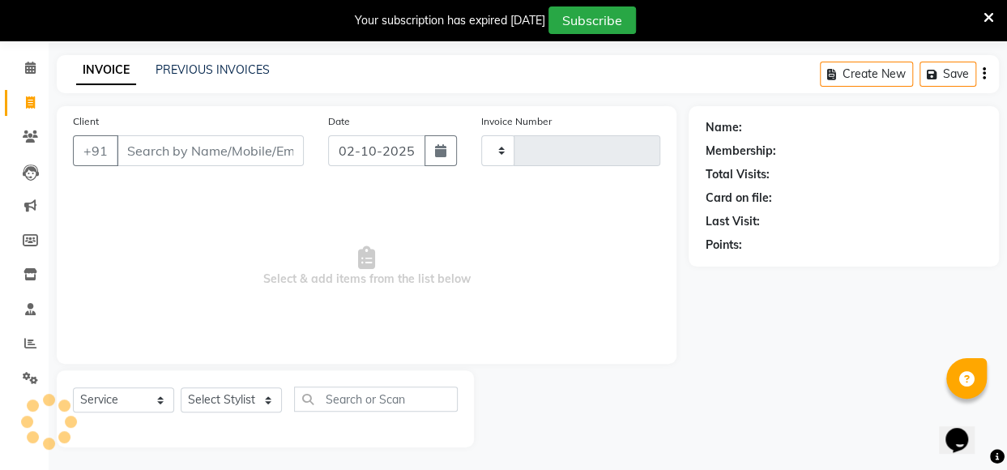
type input "3873"
select select "889"
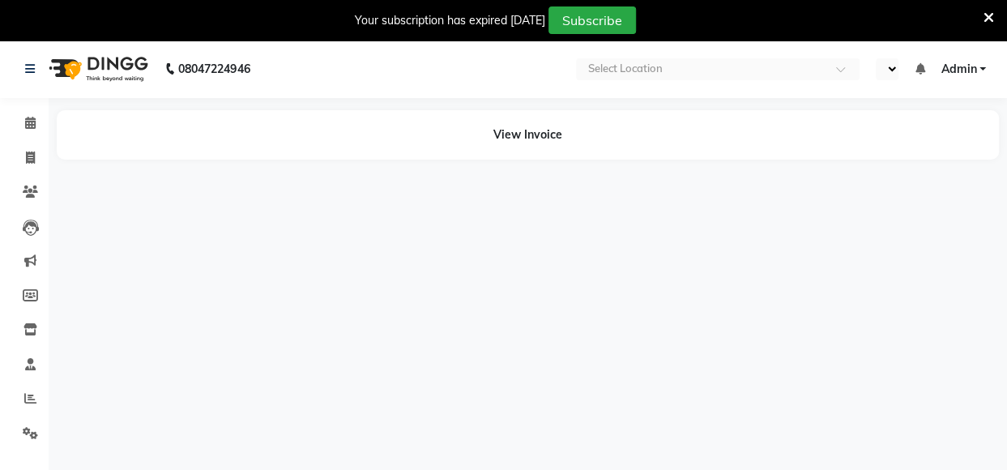
select select "en"
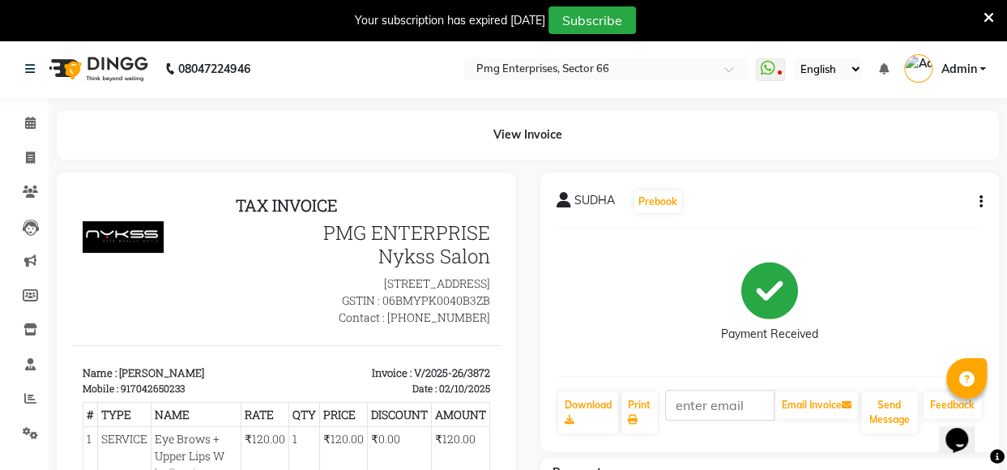
click at [603, 337] on div "Payment Received" at bounding box center [770, 302] width 427 height 122
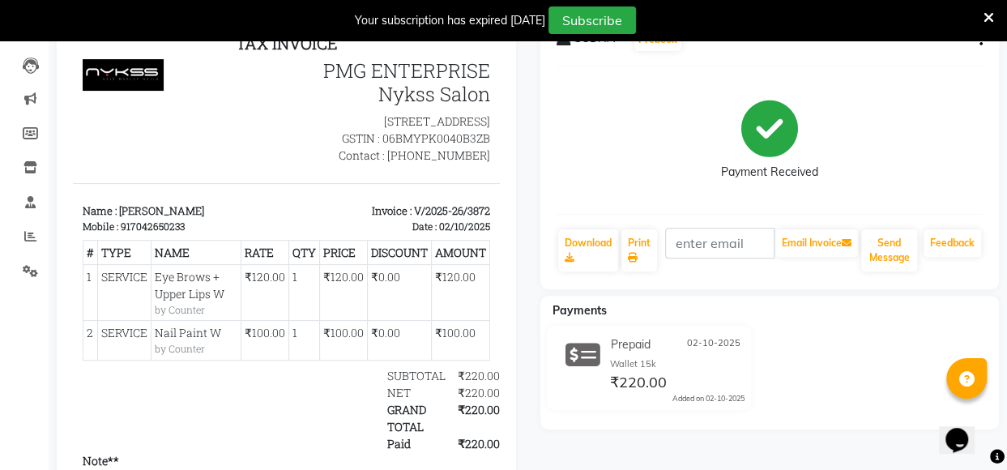
scroll to position [194, 0]
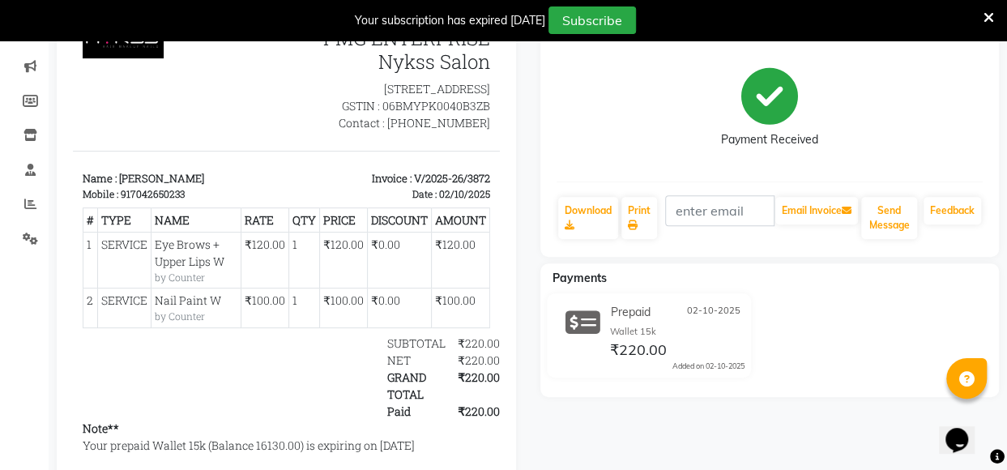
click at [128, 201] on div "917042650233" at bounding box center [153, 193] width 64 height 15
copy div "917042650233"
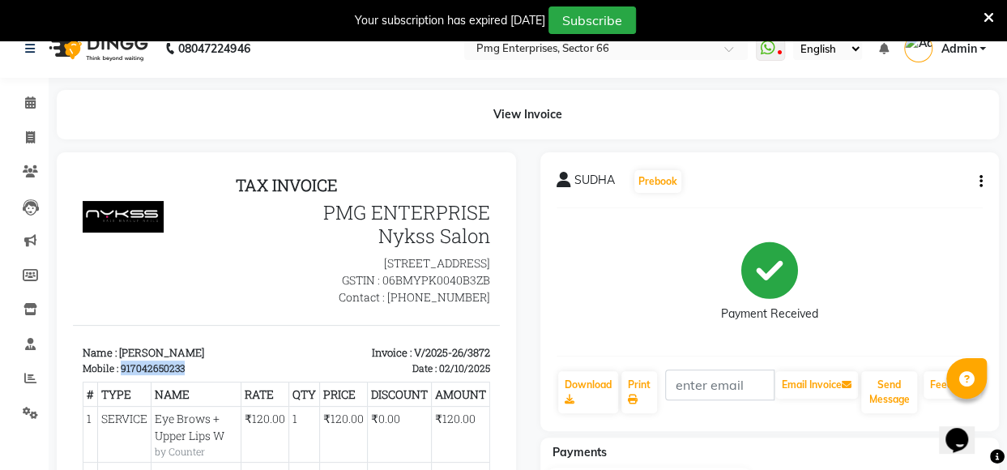
scroll to position [0, 0]
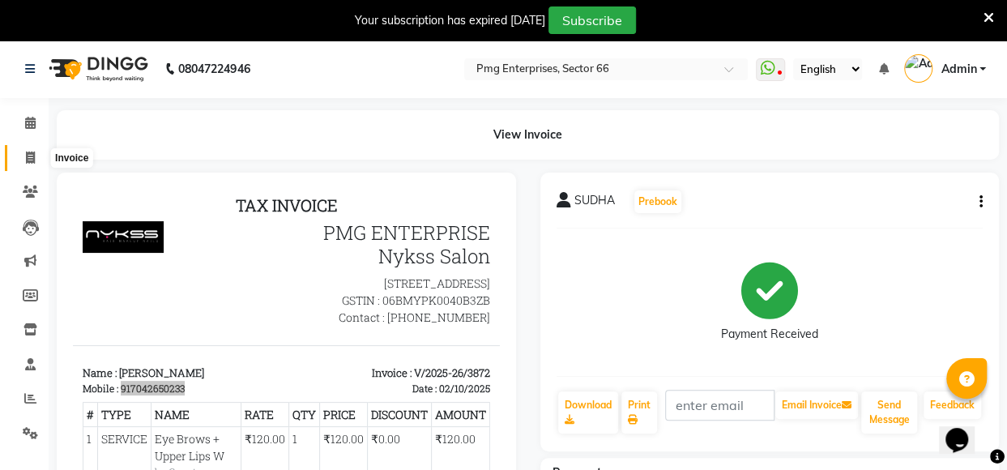
click at [32, 156] on icon at bounding box center [30, 158] width 9 height 12
select select "service"
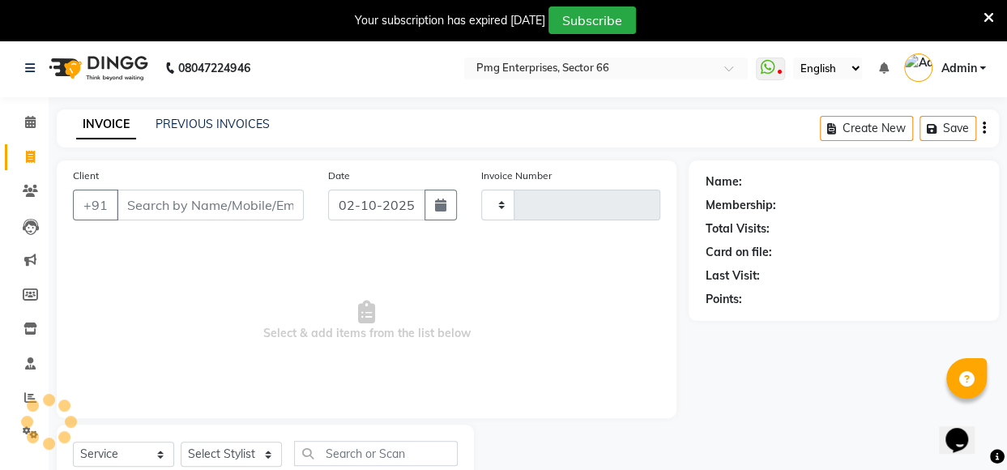
type input "3873"
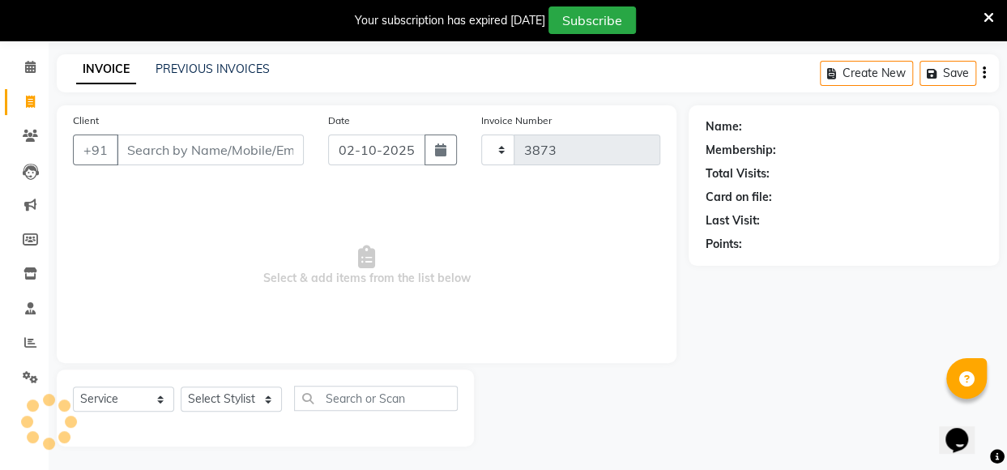
select select "889"
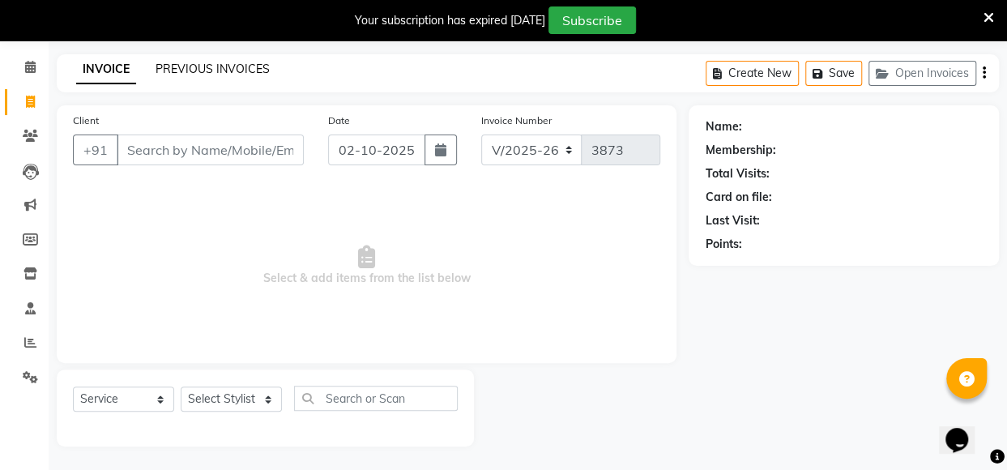
click at [235, 69] on link "PREVIOUS INVOICES" at bounding box center [213, 69] width 114 height 15
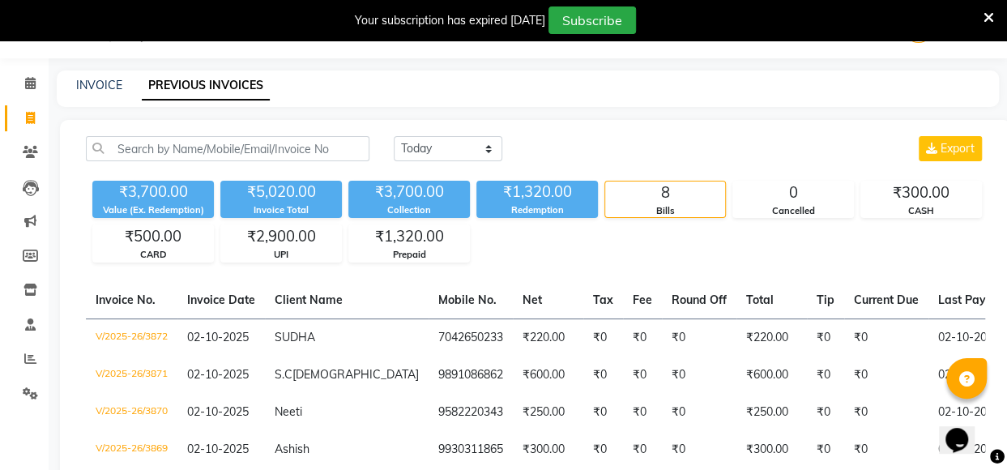
scroll to position [56, 0]
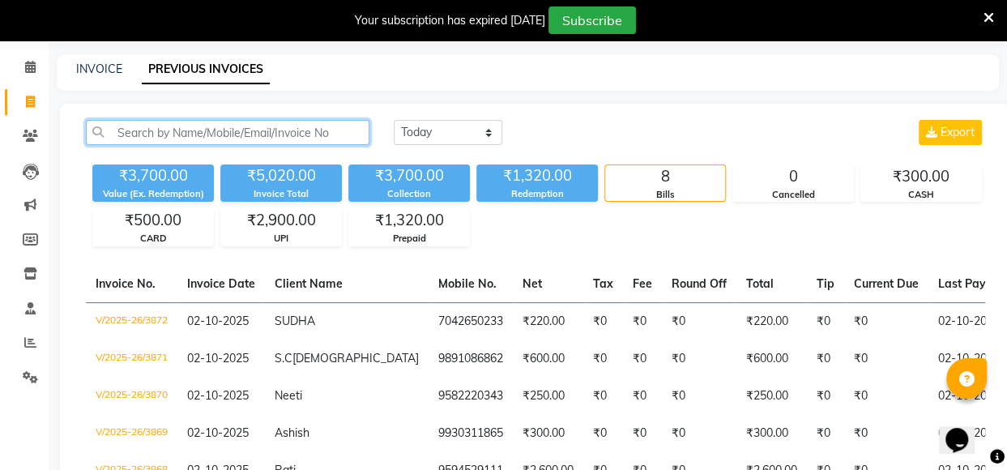
click at [192, 142] on input "text" at bounding box center [228, 132] width 284 height 25
paste input "917042650233"
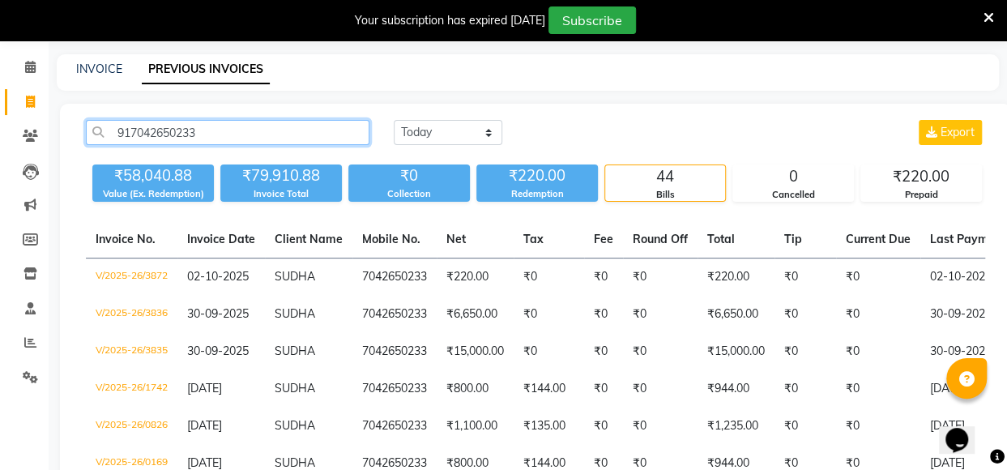
type input "917042650233"
